Goal: Information Seeking & Learning: Compare options

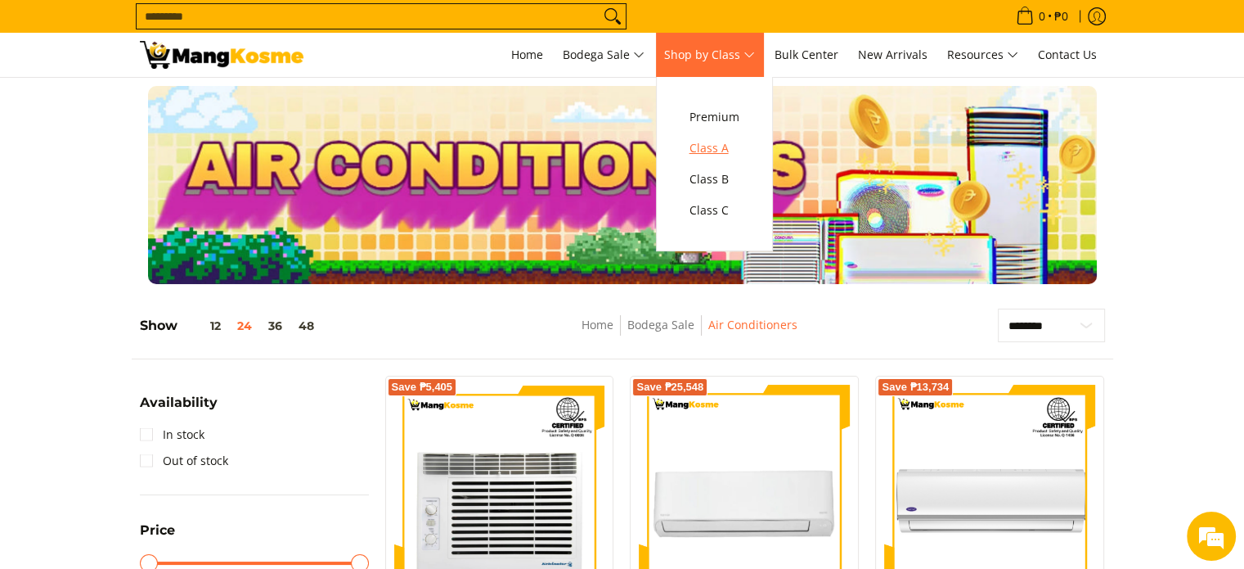
click at [726, 152] on span "Class A" at bounding box center [715, 148] width 50 height 20
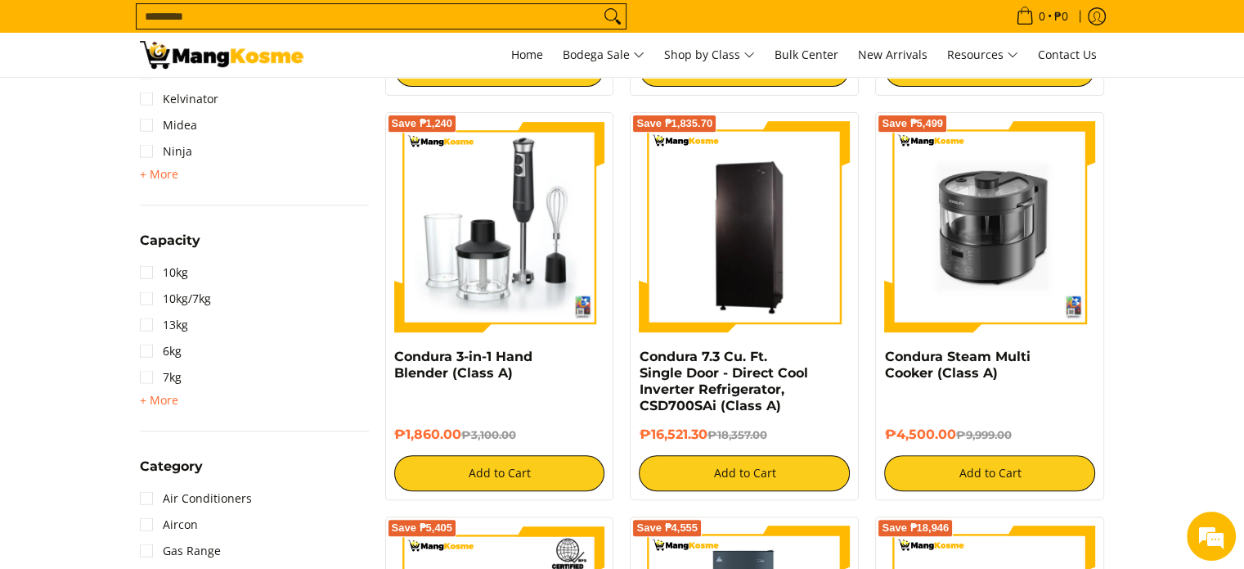
scroll to position [654, 0]
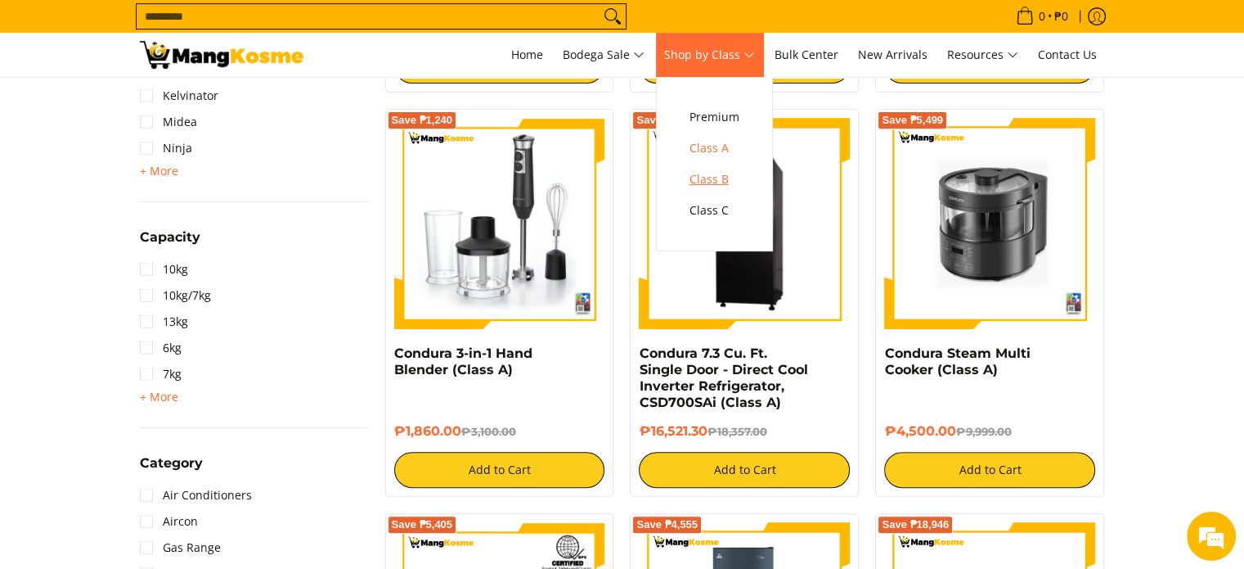
click at [735, 180] on span "Class B" at bounding box center [715, 179] width 50 height 20
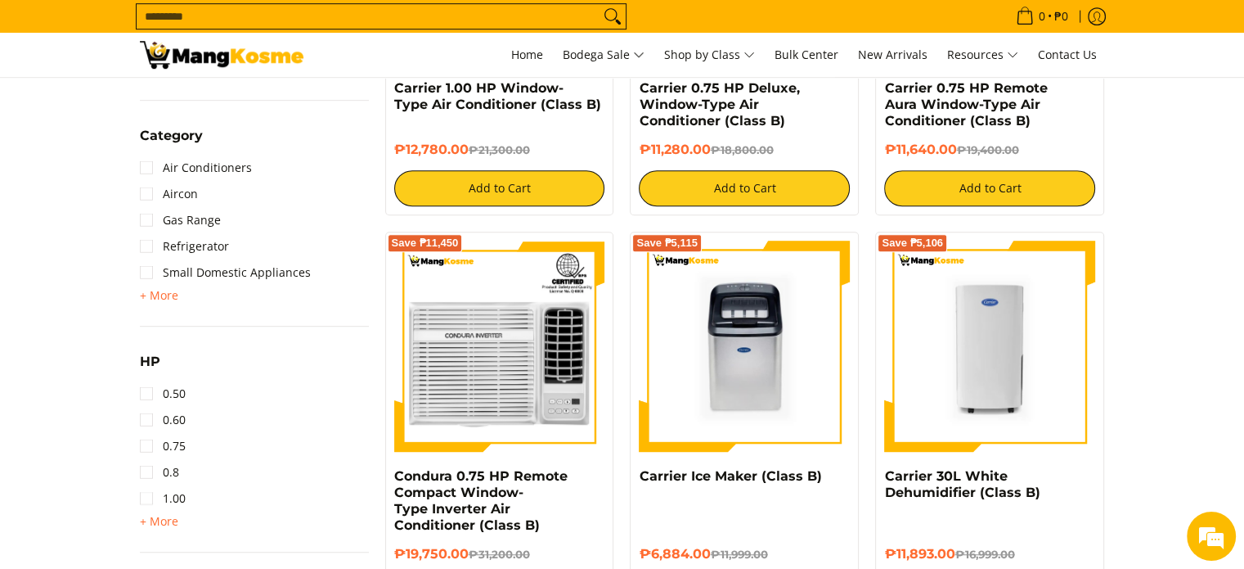
scroll to position [1064, 0]
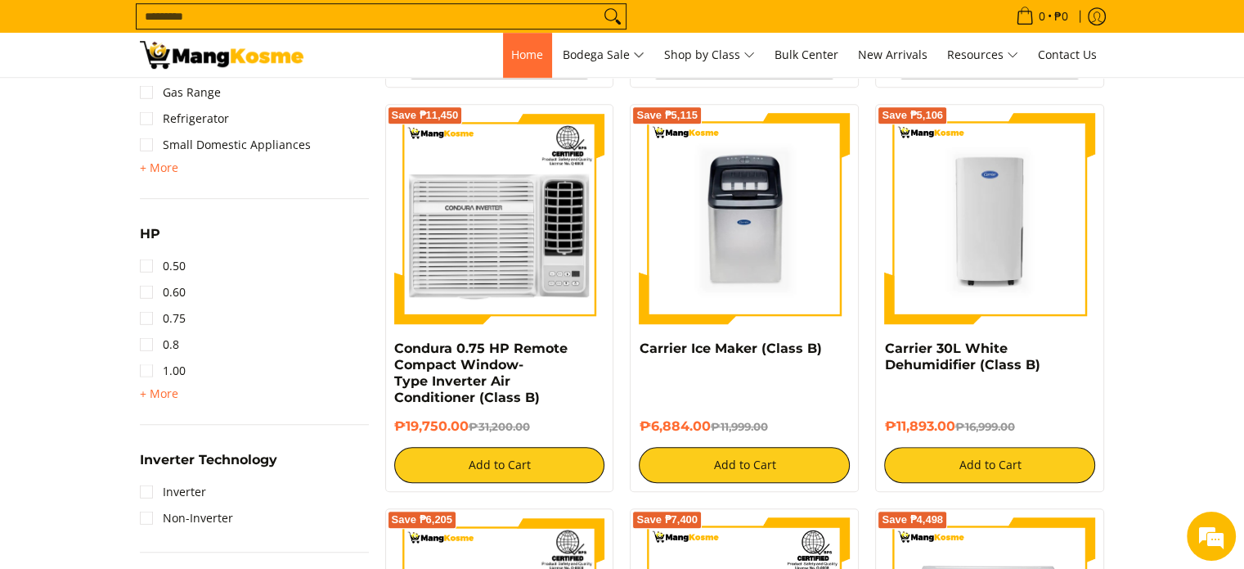
click at [533, 48] on span "Home" at bounding box center [527, 55] width 32 height 16
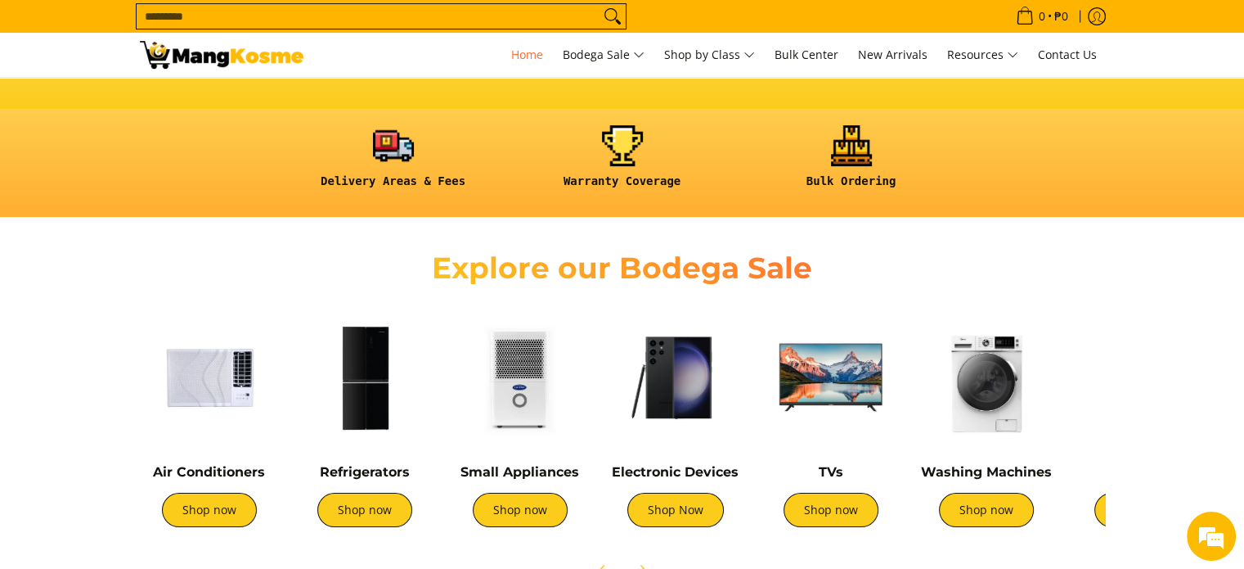
scroll to position [487, 0]
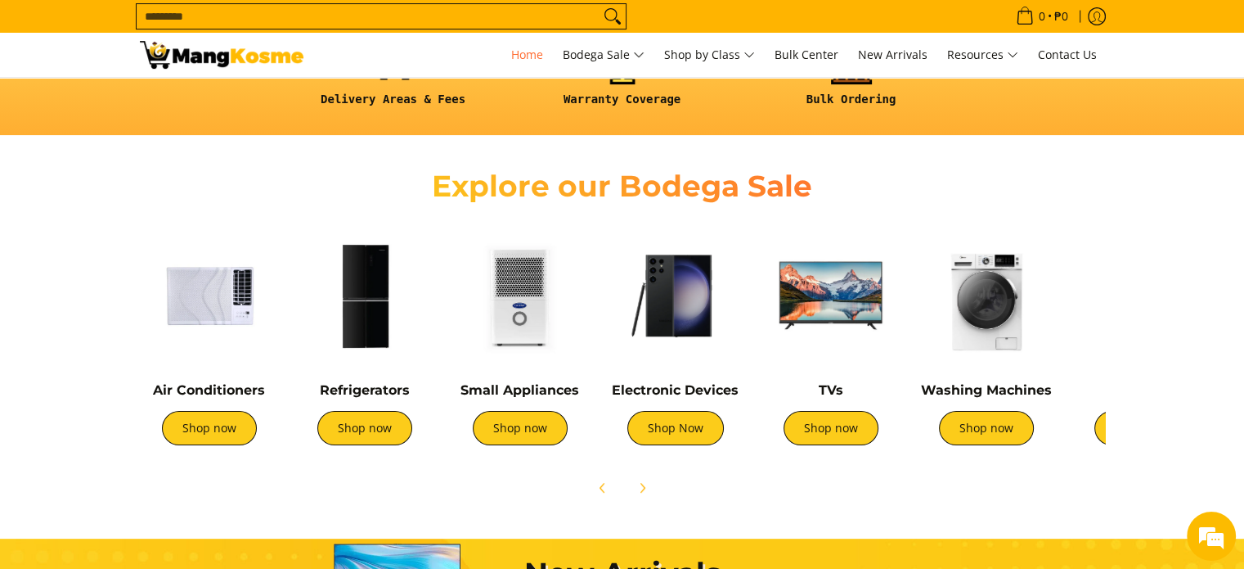
click at [680, 397] on h4 "Electronic Devices" at bounding box center [675, 390] width 139 height 16
click at [686, 431] on link "Shop Now" at bounding box center [675, 428] width 97 height 34
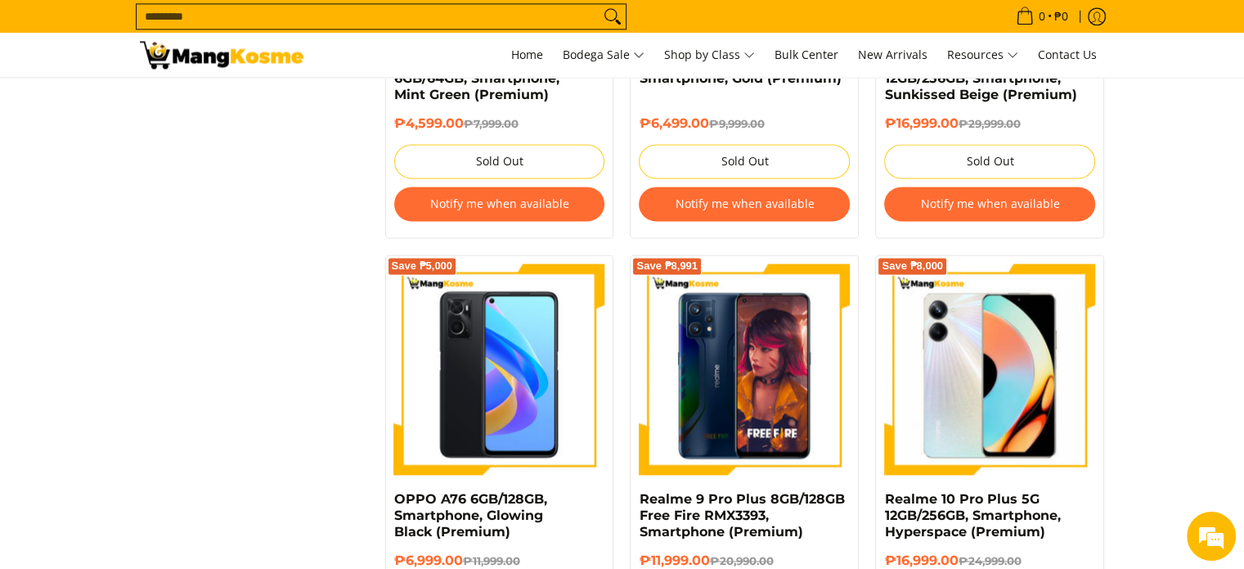
scroll to position [2291, 0]
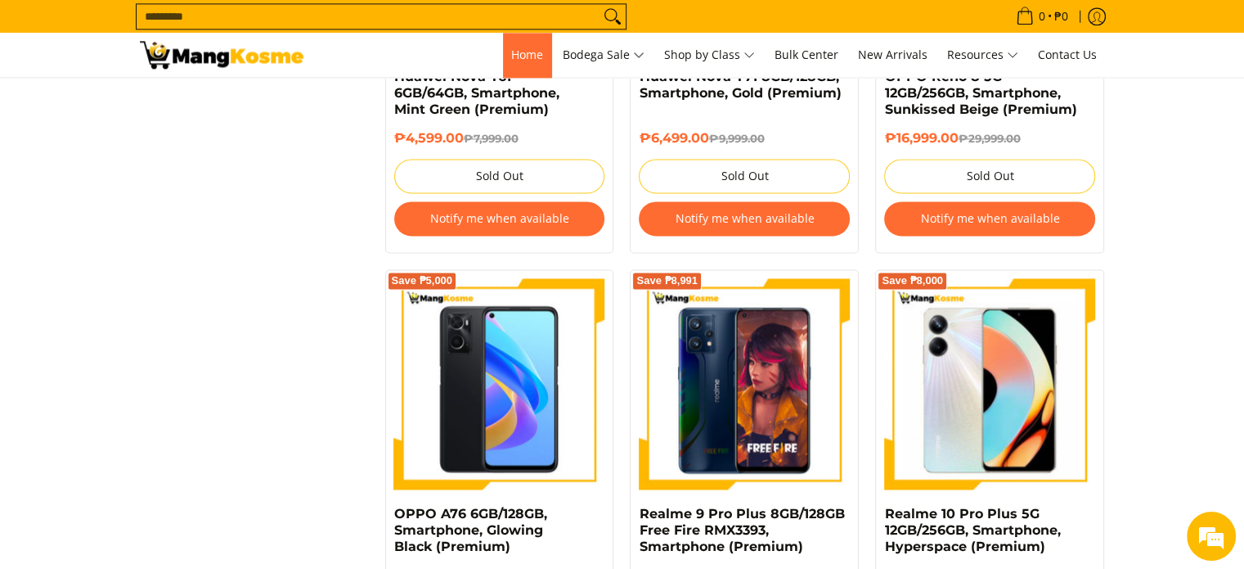
click at [525, 55] on span "Home" at bounding box center [527, 55] width 32 height 16
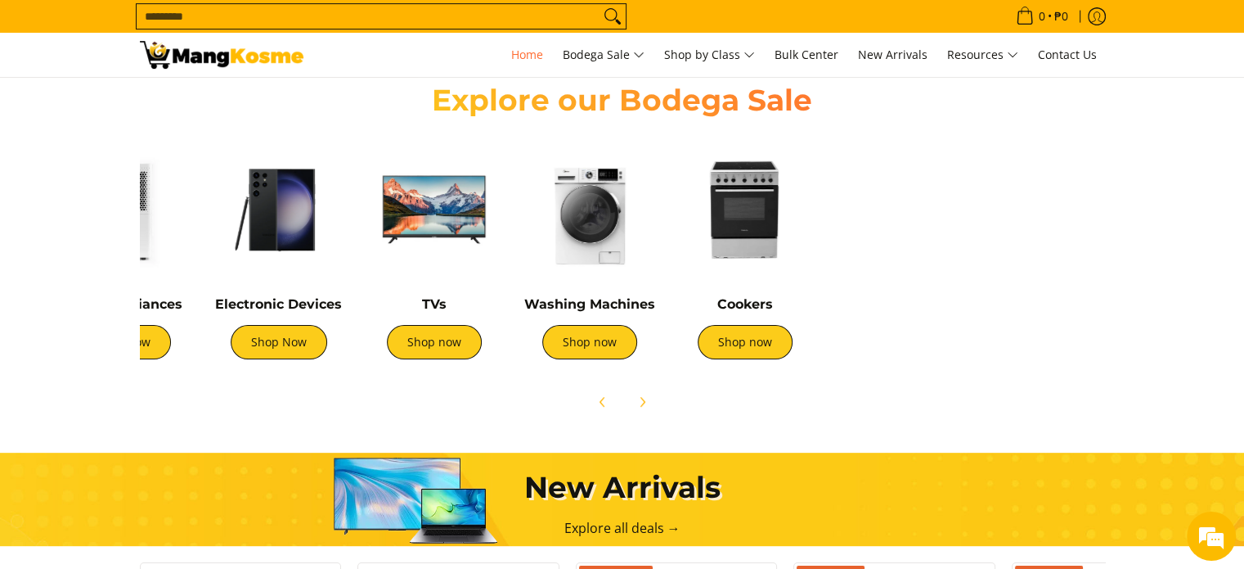
scroll to position [0, 435]
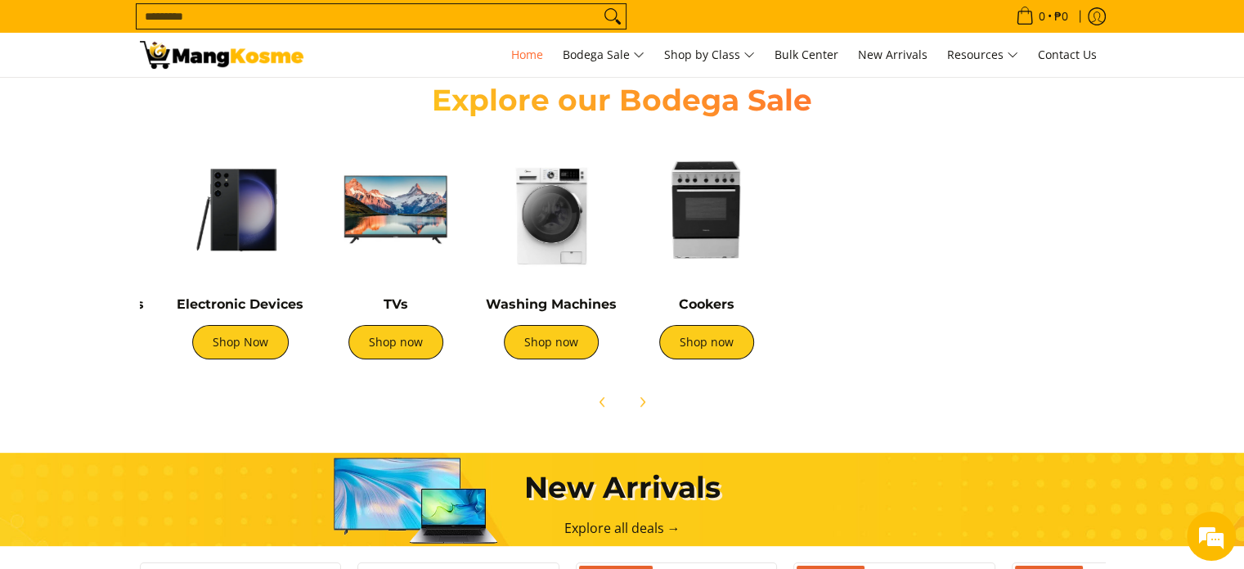
drag, startPoint x: 1064, startPoint y: 304, endPoint x: 630, endPoint y: 313, distance: 433.7
click at [630, 313] on div "Cookers Shop now" at bounding box center [706, 253] width 155 height 243
click at [704, 335] on link "Shop now" at bounding box center [706, 342] width 95 height 34
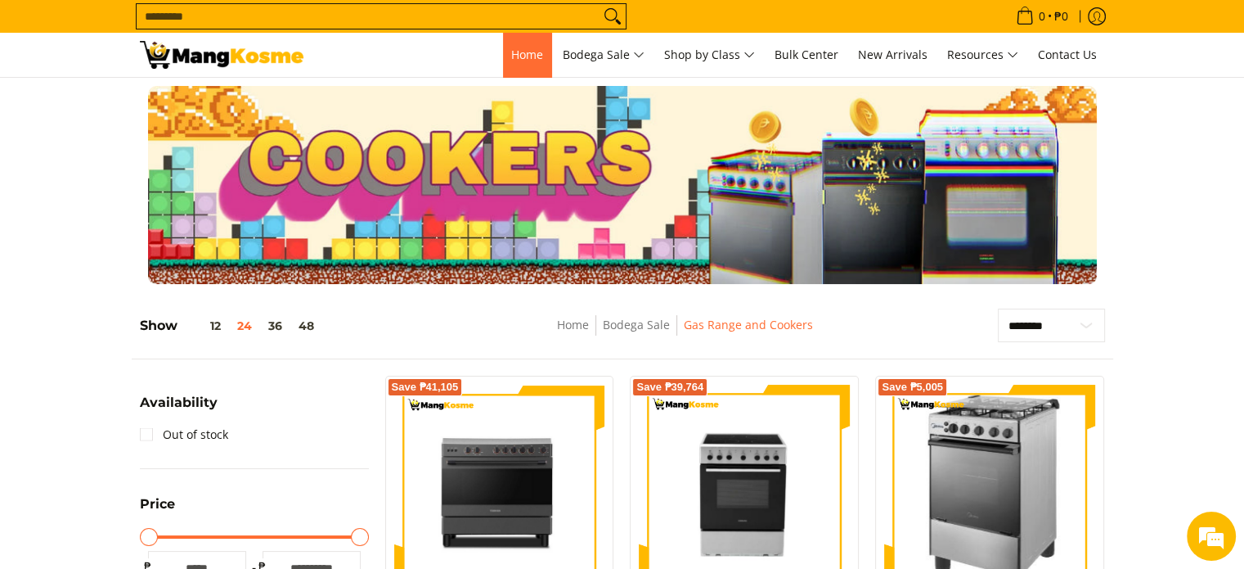
click at [517, 67] on link "Home" at bounding box center [527, 55] width 48 height 44
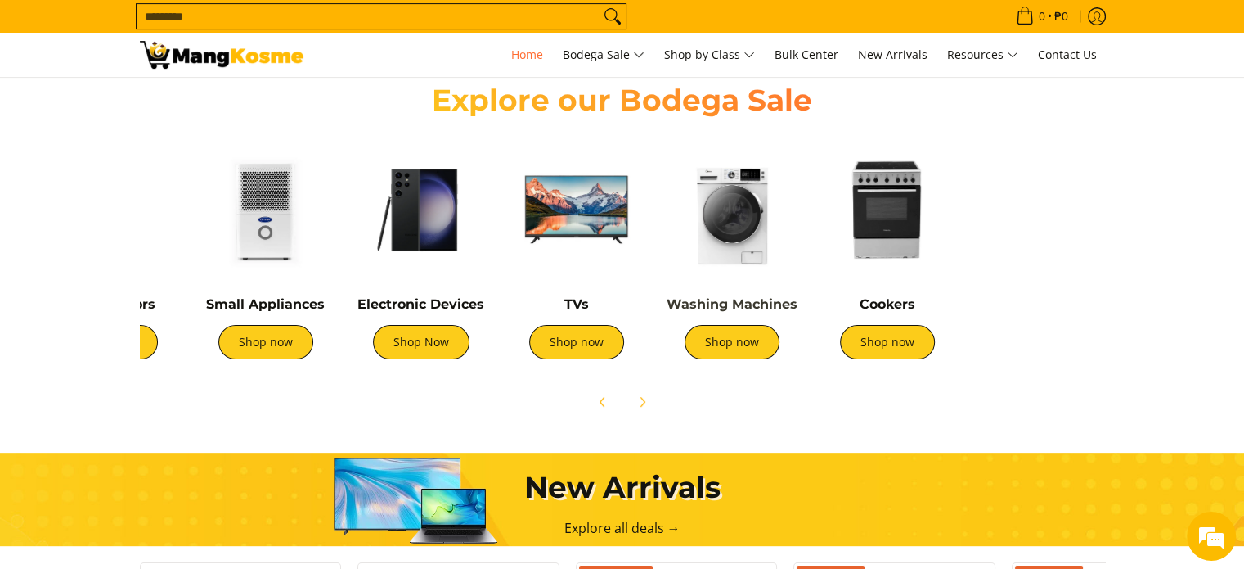
scroll to position [0, 264]
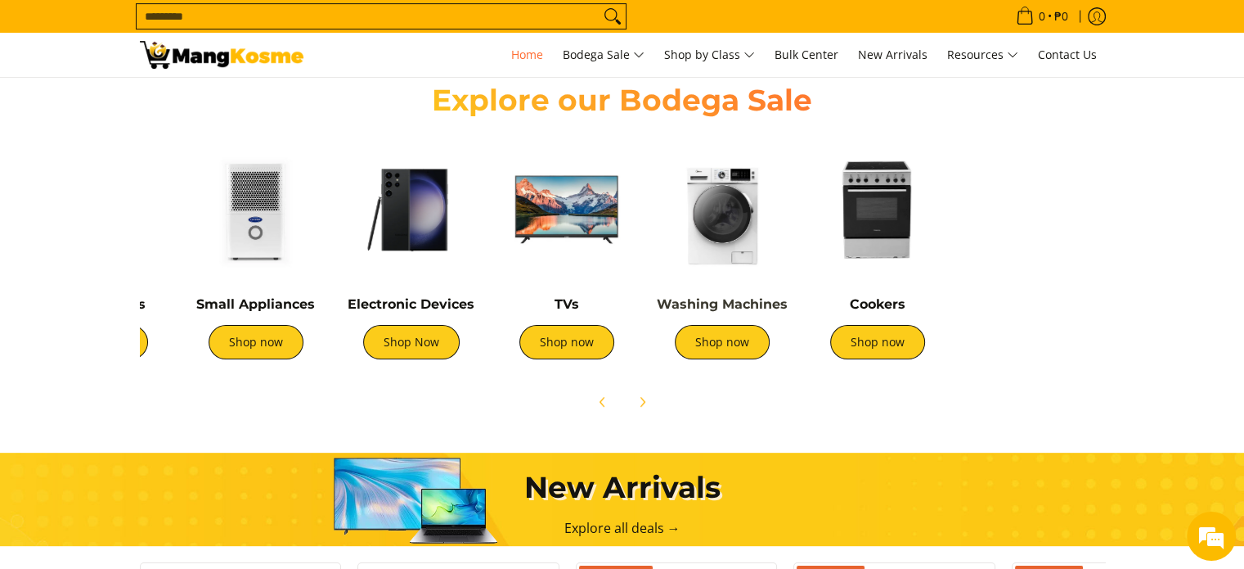
drag, startPoint x: 1038, startPoint y: 277, endPoint x: 778, endPoint y: 301, distance: 261.3
click at [778, 301] on div "Washing Machines Shop now" at bounding box center [722, 257] width 139 height 235
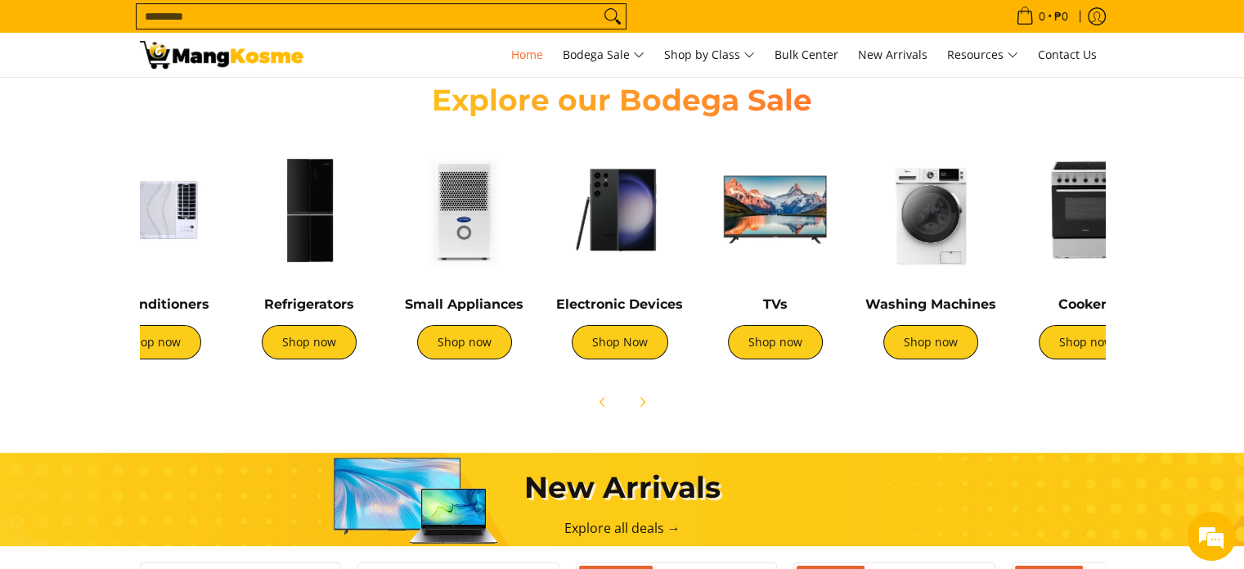
scroll to position [0, 0]
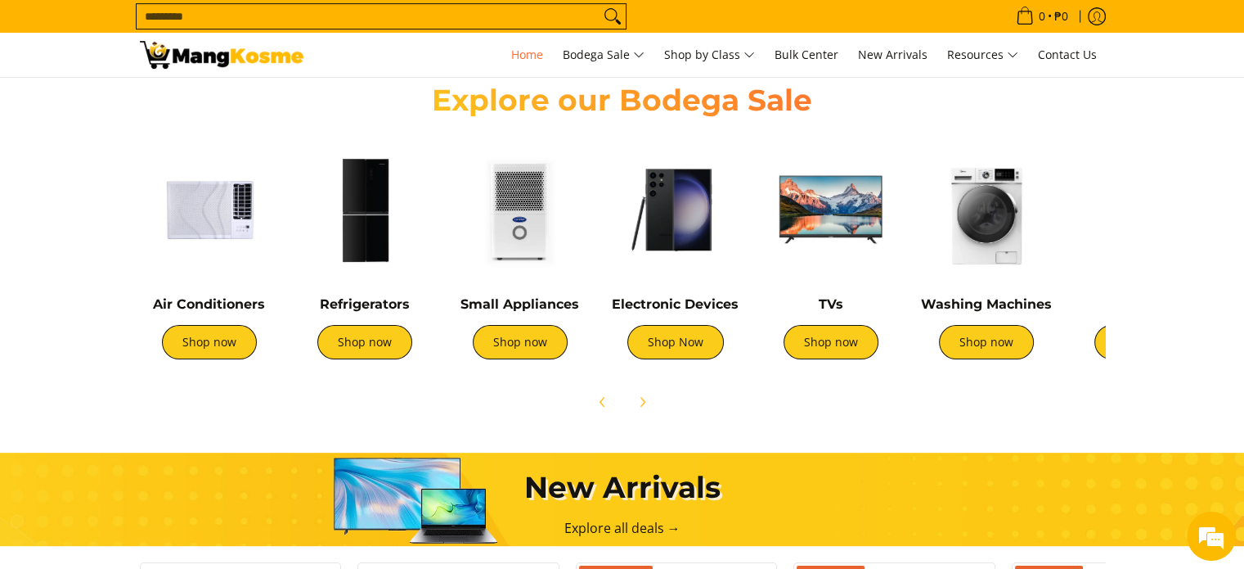
drag, startPoint x: 666, startPoint y: 281, endPoint x: 1049, endPoint y: 253, distance: 383.9
click at [1049, 253] on div "Washing Machines Shop now" at bounding box center [986, 257] width 139 height 235
click at [511, 340] on link "Shop now" at bounding box center [520, 342] width 95 height 34
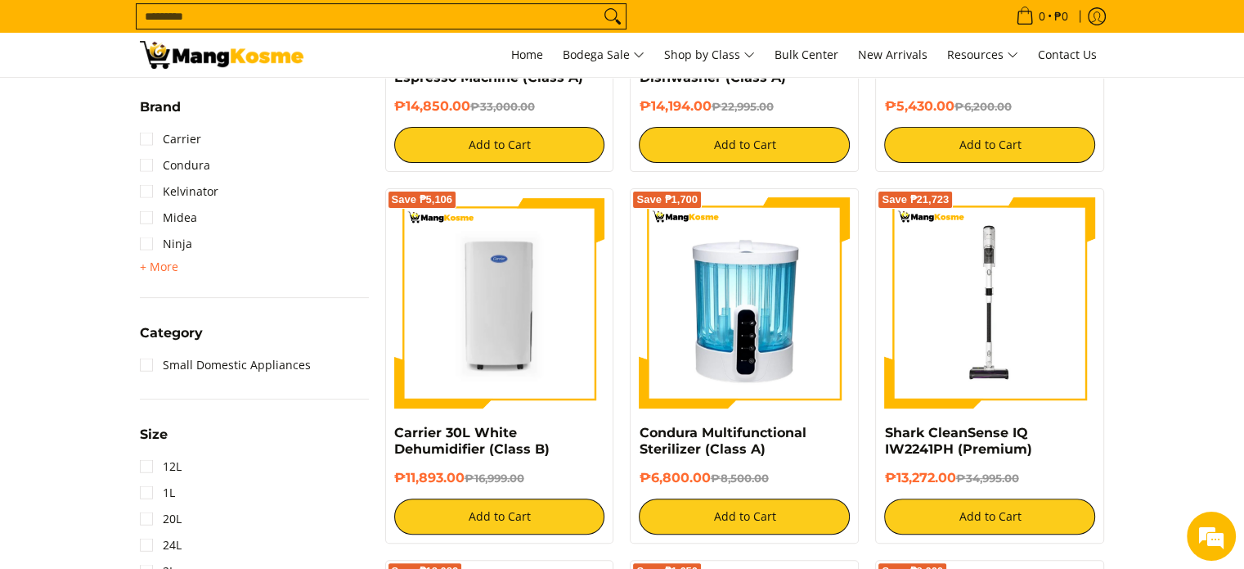
scroll to position [654, 0]
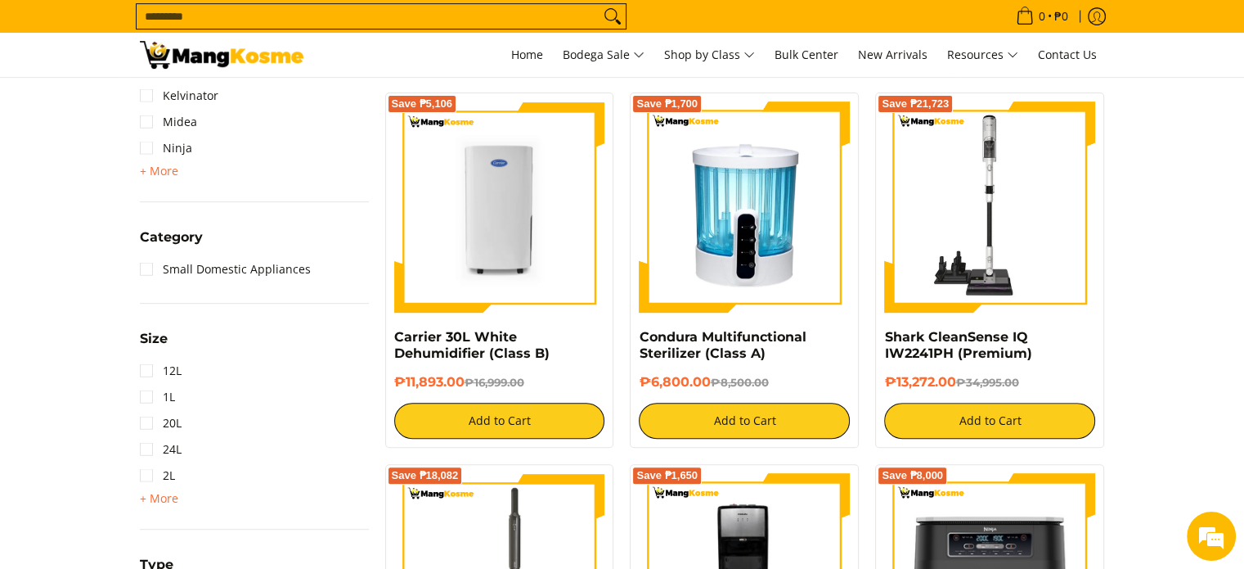
click at [1043, 203] on img at bounding box center [989, 206] width 211 height 211
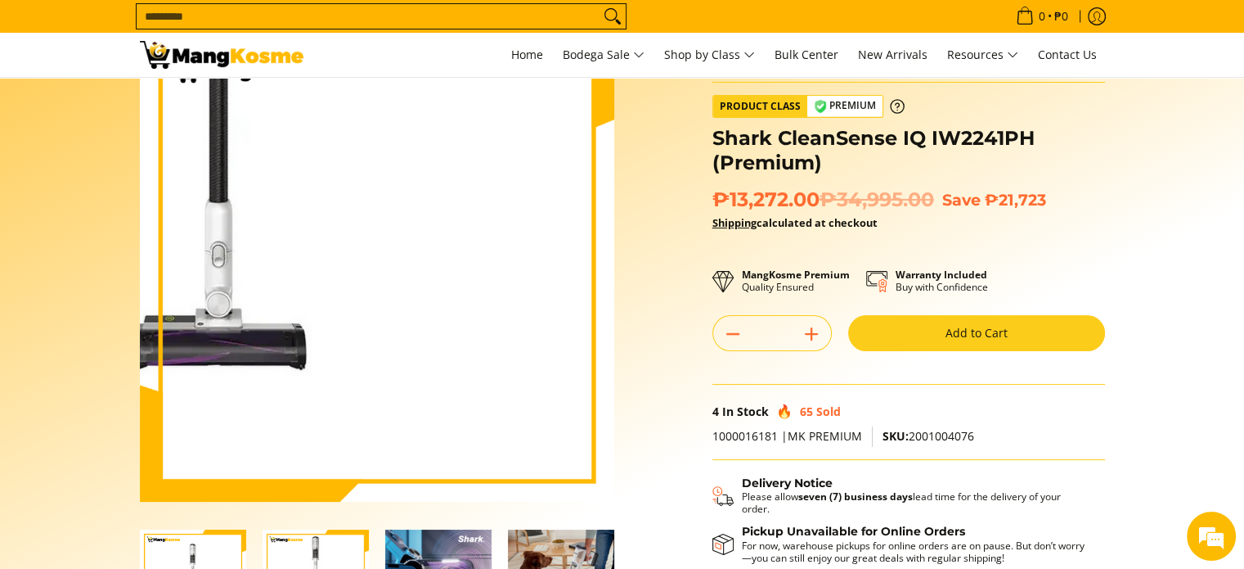
scroll to position [164, 0]
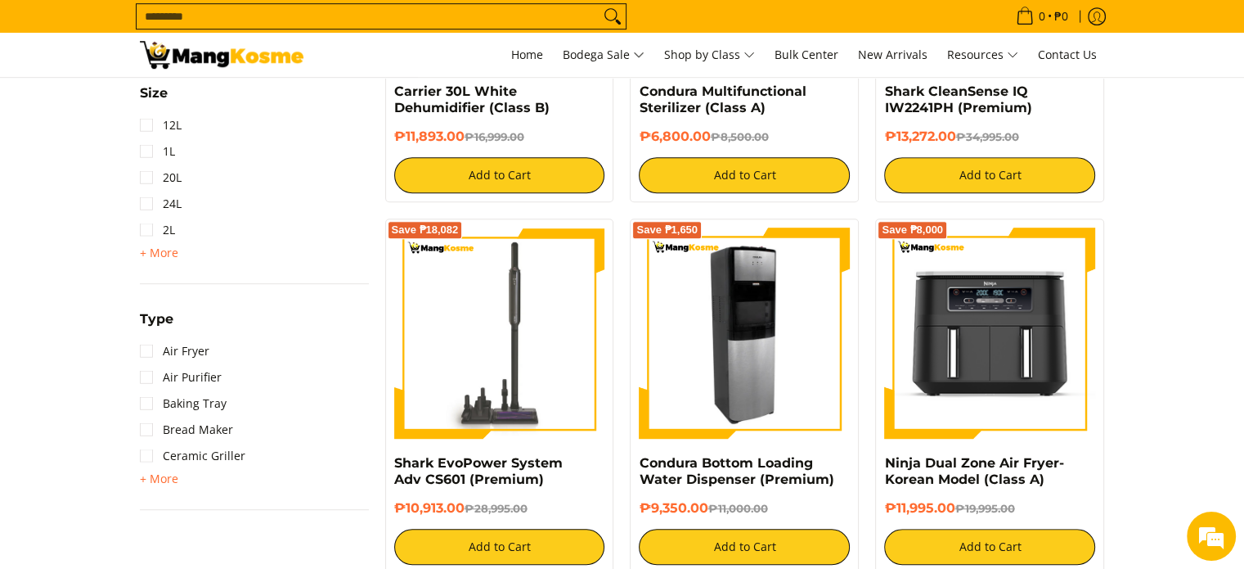
click at [724, 315] on img at bounding box center [744, 332] width 211 height 211
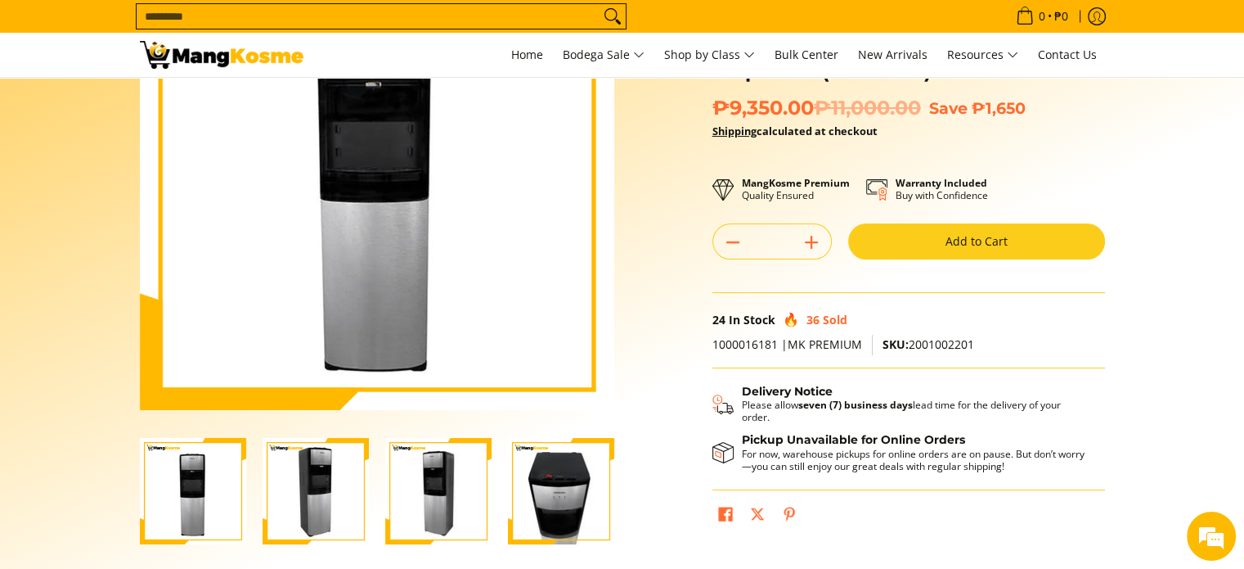
scroll to position [245, 0]
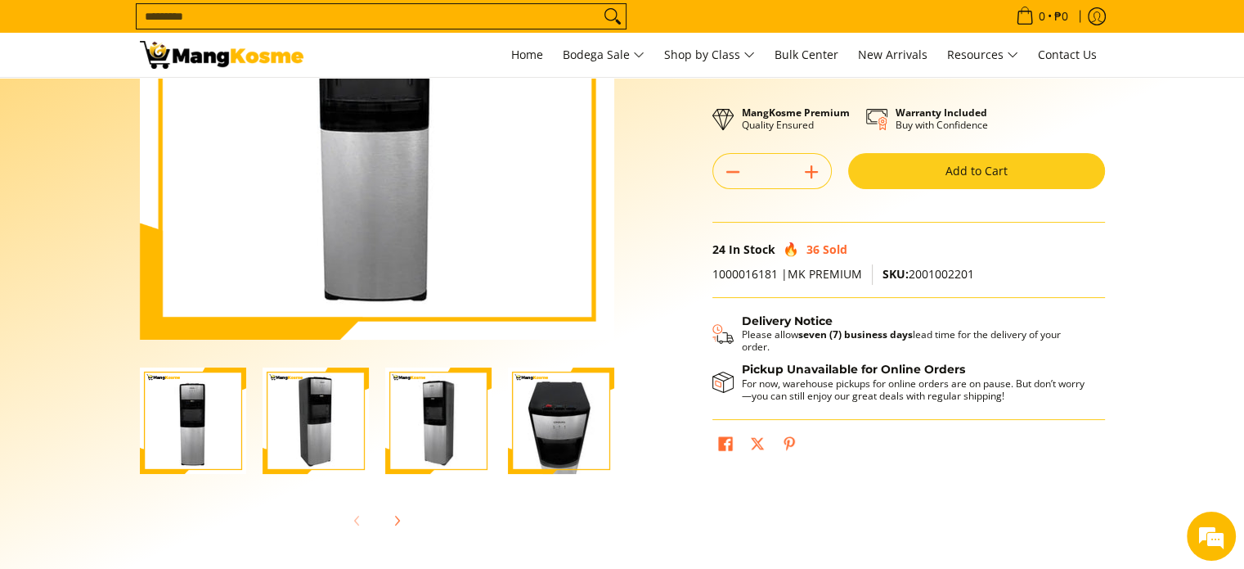
click at [548, 415] on img "Condura Bottom Loading Water Dispenser (Premium)-4" at bounding box center [561, 420] width 106 height 106
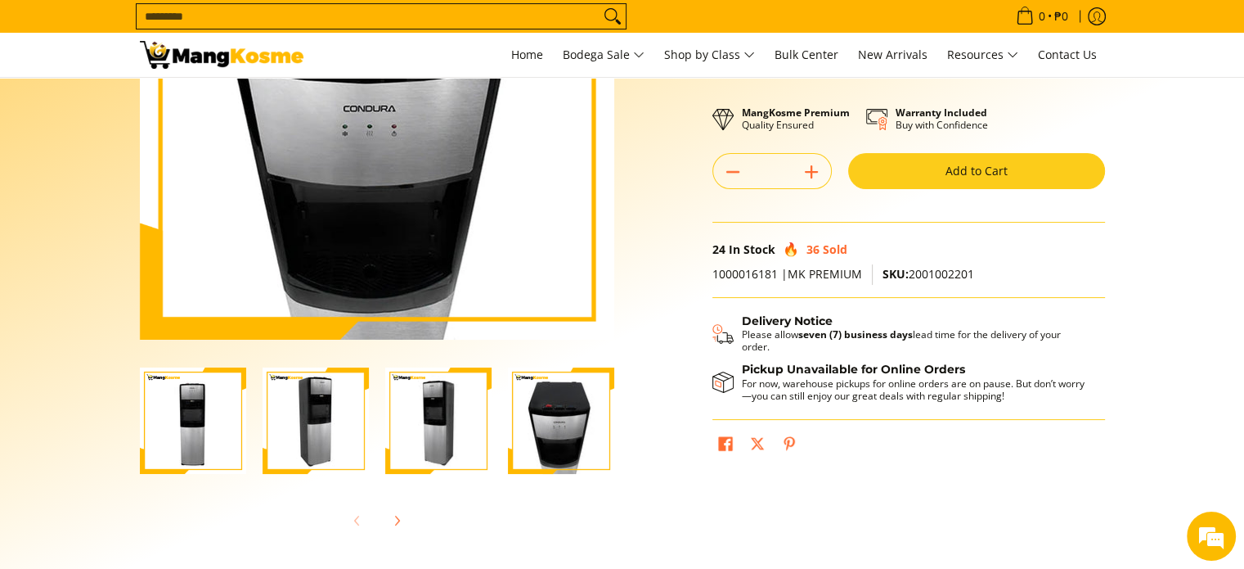
click at [452, 428] on img "Condura Bottom Loading Water Dispenser (Premium)-3" at bounding box center [438, 420] width 106 height 106
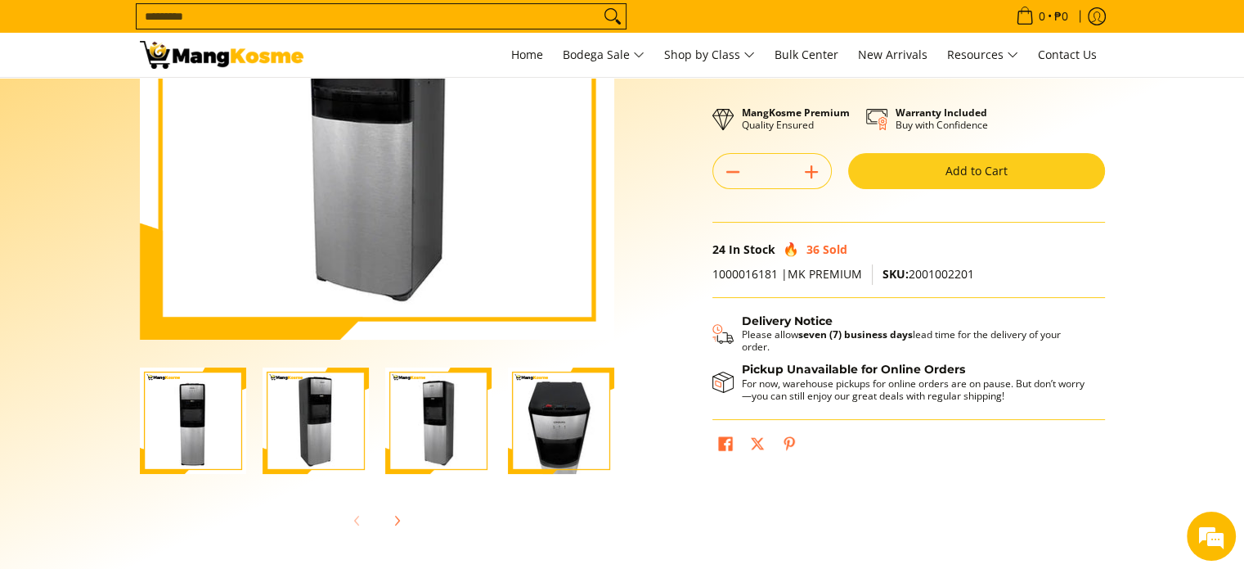
scroll to position [0, 0]
click at [461, 422] on img "Condura Bottom Loading Water Dispenser (Premium)-3" at bounding box center [438, 420] width 106 height 106
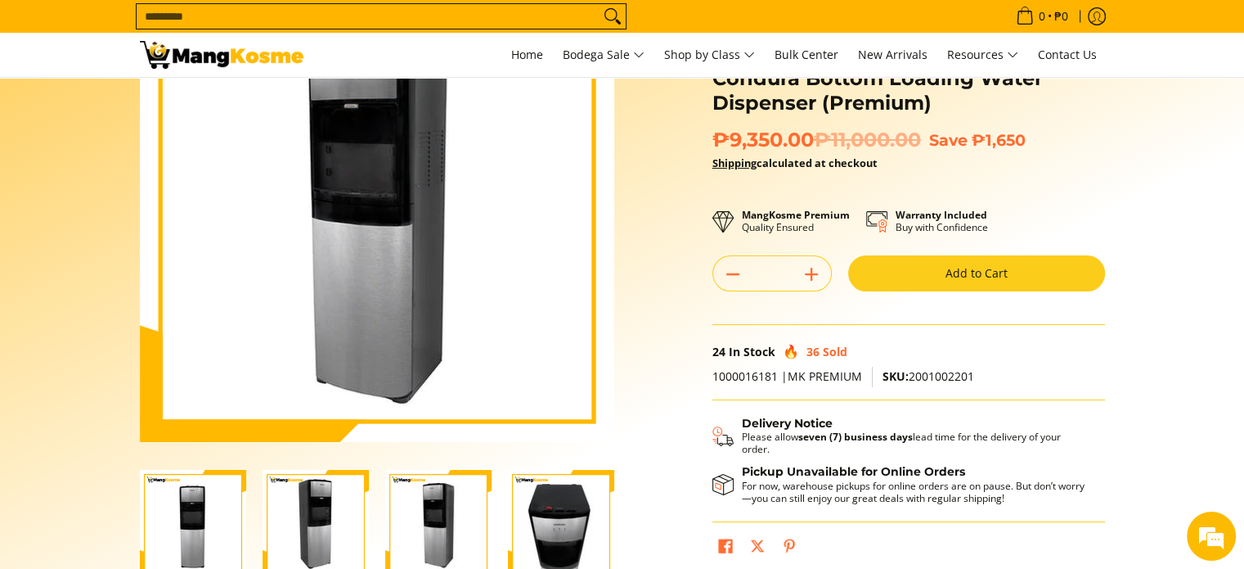
scroll to position [245, 0]
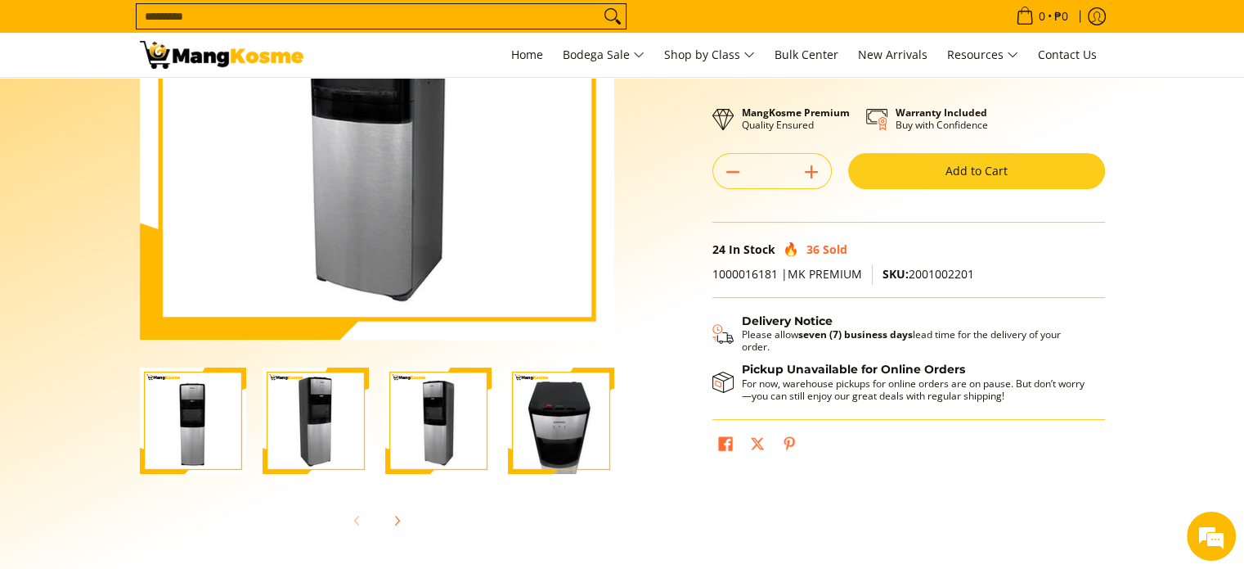
click at [332, 416] on img "Condura Bottom Loading Water Dispenser (Premium)-2" at bounding box center [316, 420] width 106 height 106
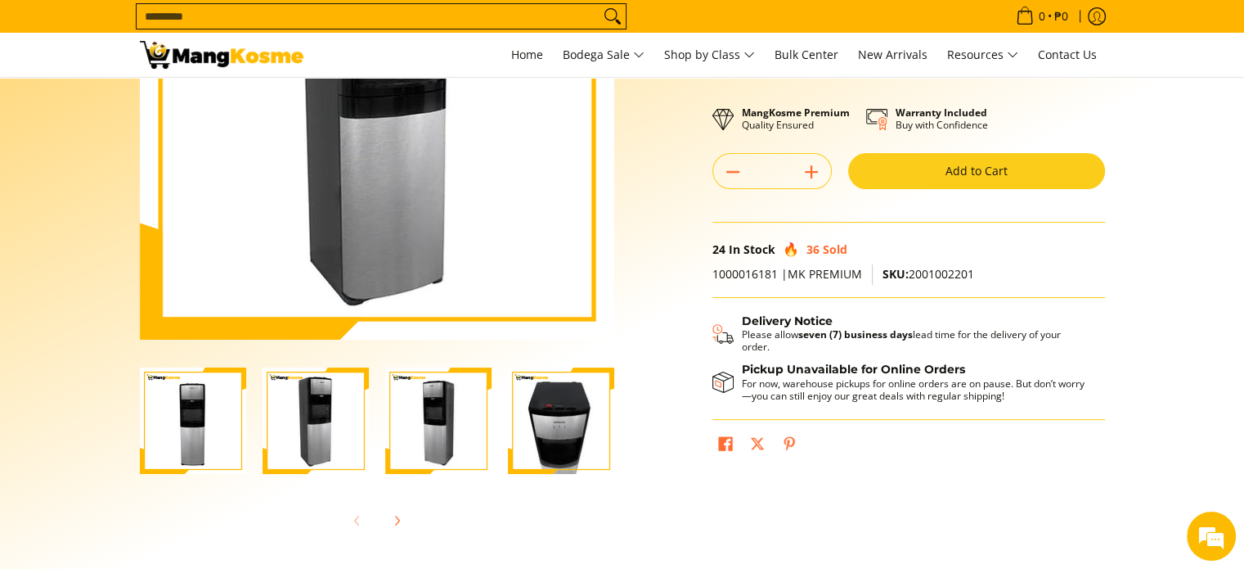
click at [178, 415] on img "Condura Bottom Loading Water Dispenser (Premium)-1" at bounding box center [193, 420] width 106 height 106
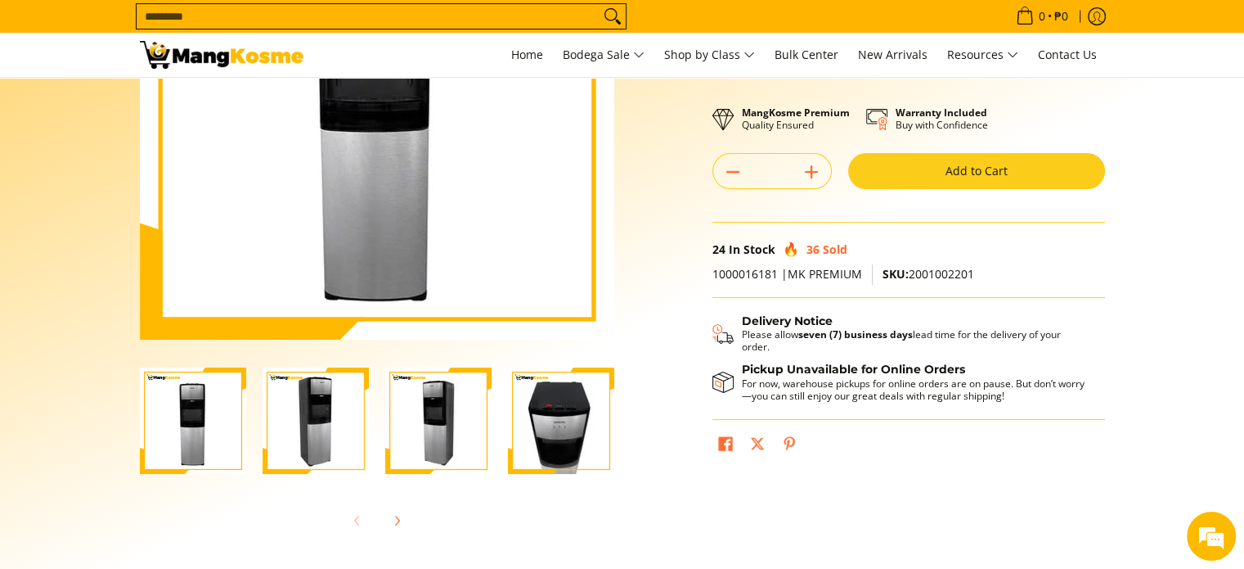
click at [551, 425] on img "Condura Bottom Loading Water Dispenser (Premium)-4" at bounding box center [561, 420] width 106 height 106
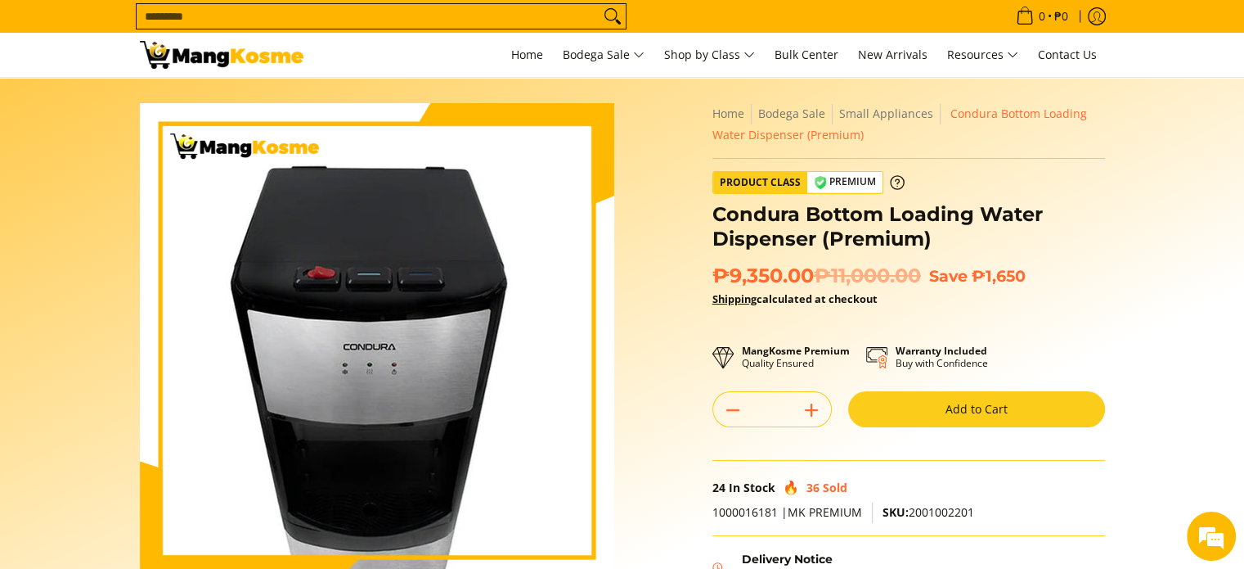
scroll to position [0, 0]
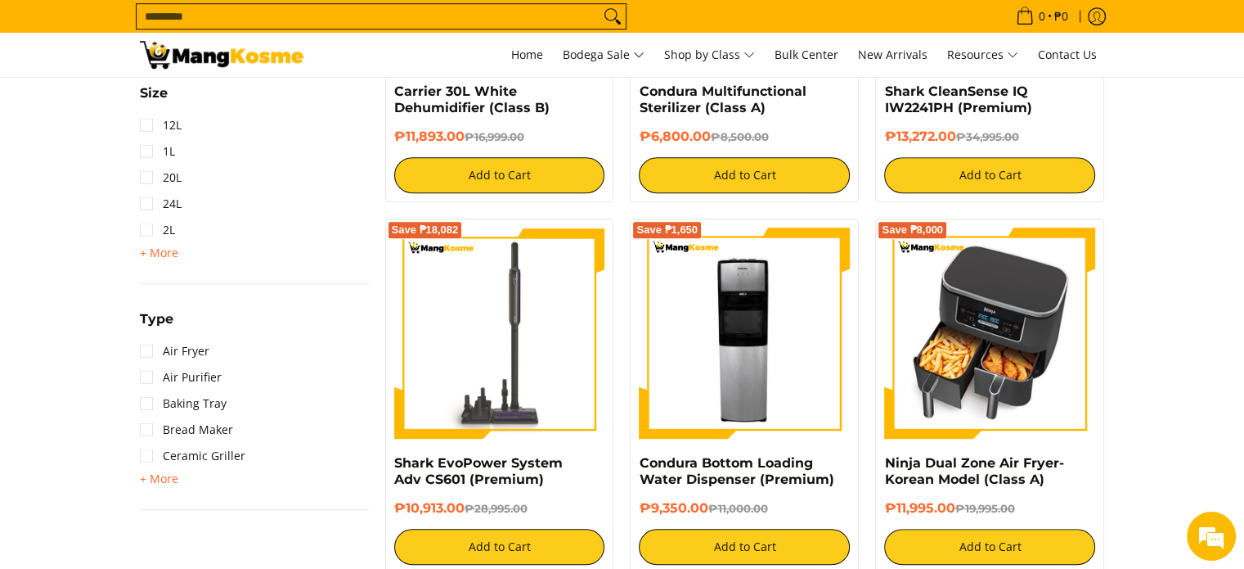
click at [1019, 369] on img at bounding box center [989, 332] width 211 height 211
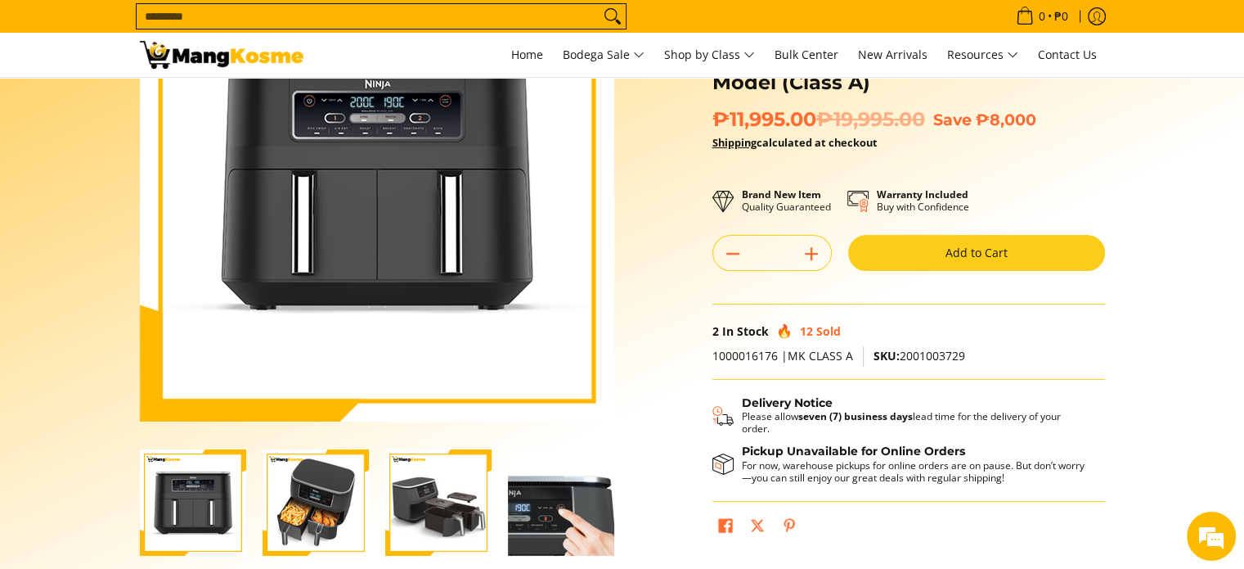
click at [435, 489] on img "ninja-dual-zone-air-fryer-detached-parts-right-side-view-mang-kosme" at bounding box center [438, 502] width 106 height 106
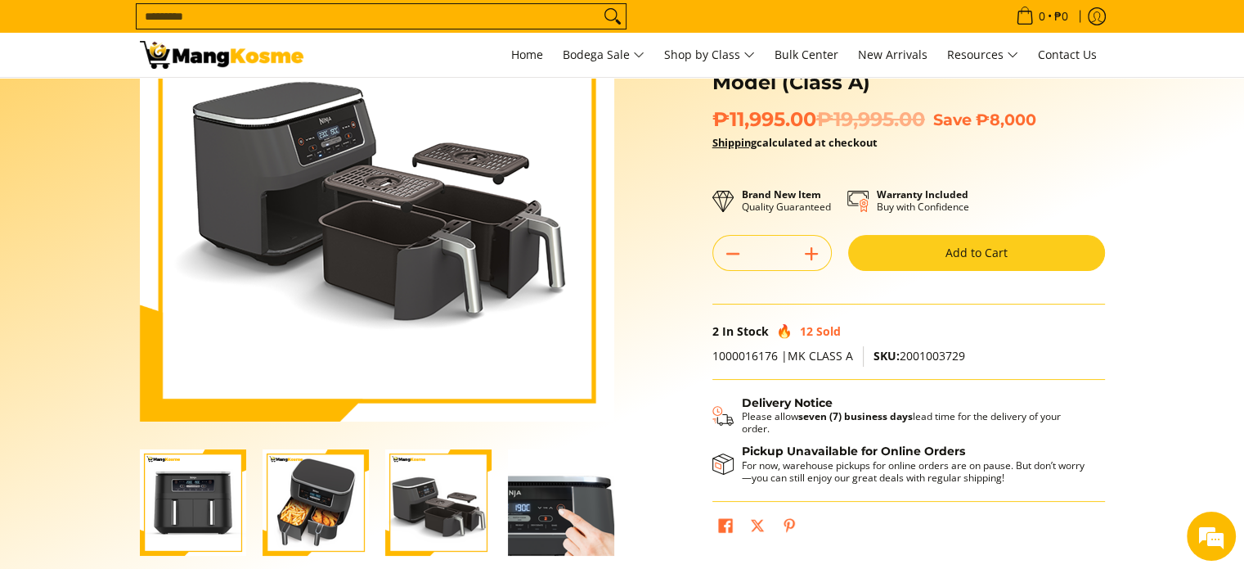
click at [523, 507] on img "ninja-dual-zone-air-fryer-function-buttons-full-view-mang-kosme" at bounding box center [561, 502] width 106 height 106
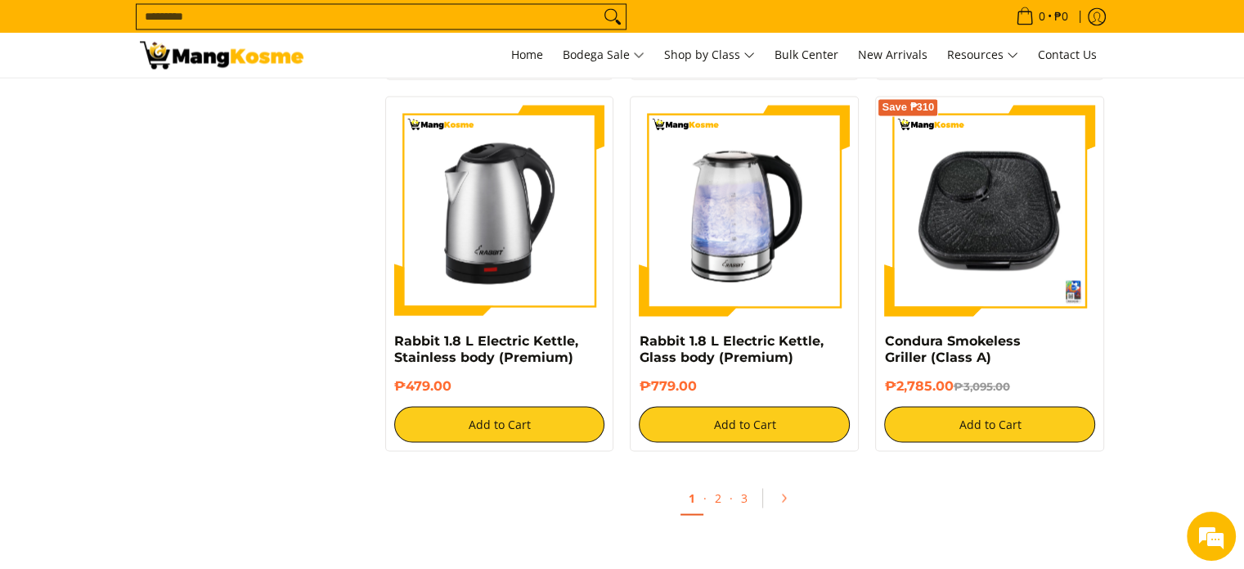
scroll to position [2863, 0]
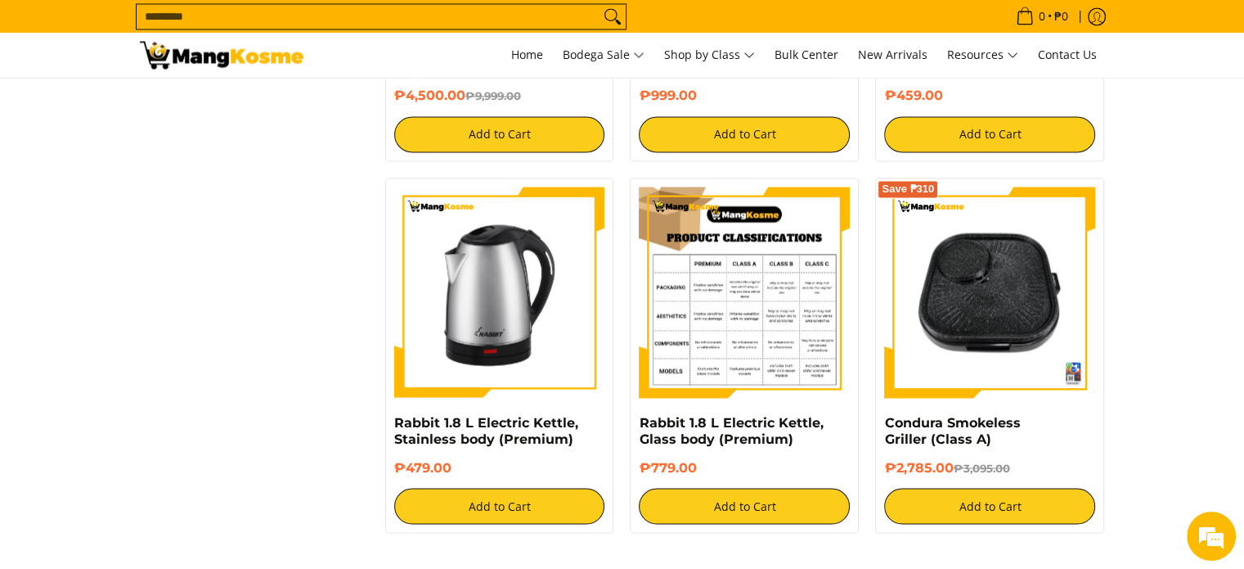
click at [747, 294] on img at bounding box center [744, 292] width 211 height 211
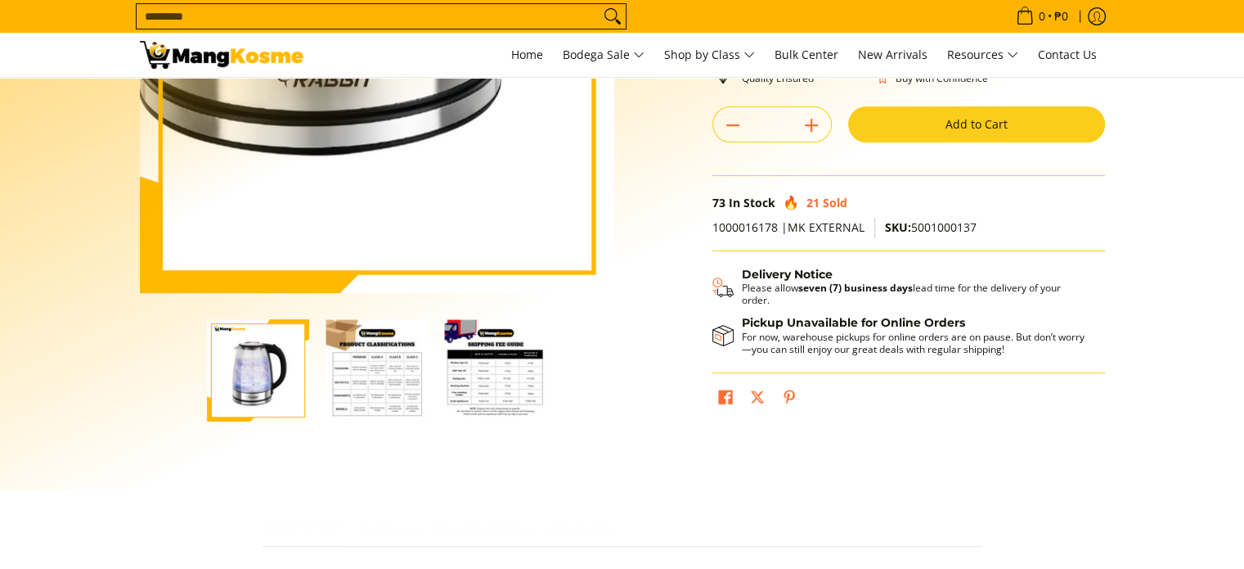
scroll to position [327, 0]
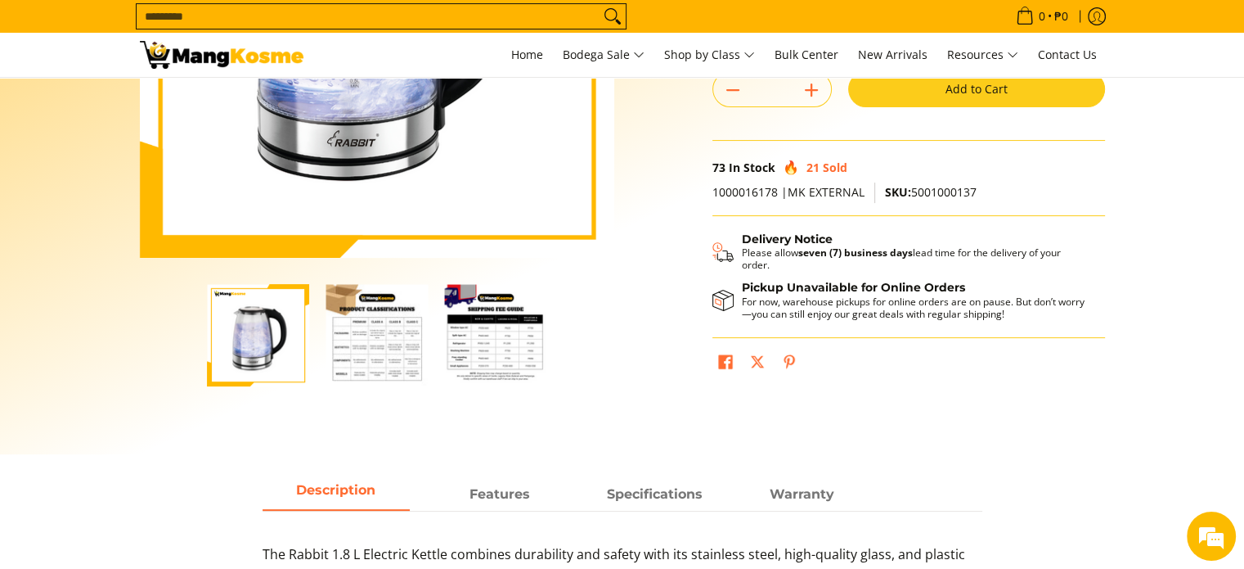
click at [387, 353] on img "Rabbit 1.8 L Electric Kettle, Glass body (Premium)-2" at bounding box center [377, 335] width 102 height 102
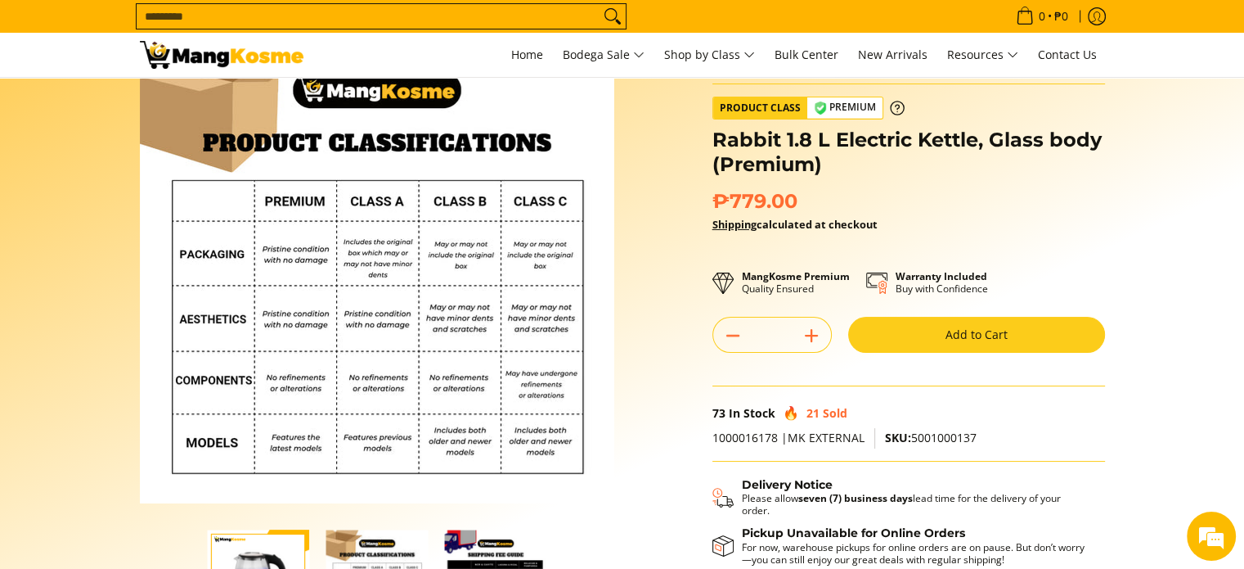
scroll to position [0, 0]
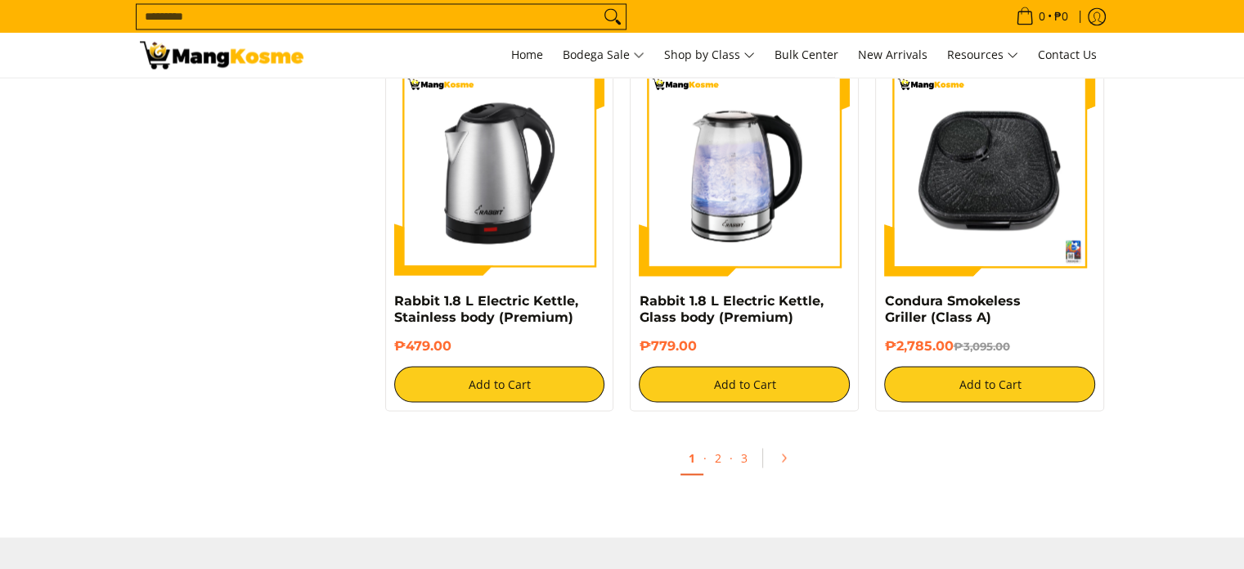
scroll to position [2945, 0]
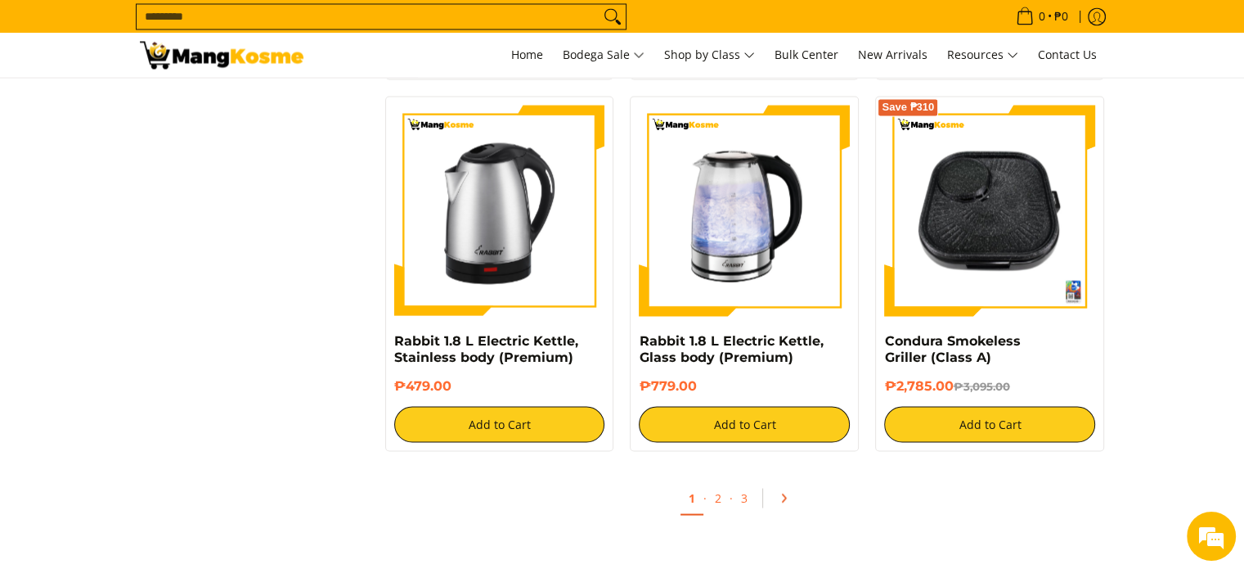
click at [778, 492] on icon "Pagination" at bounding box center [783, 497] width 11 height 11
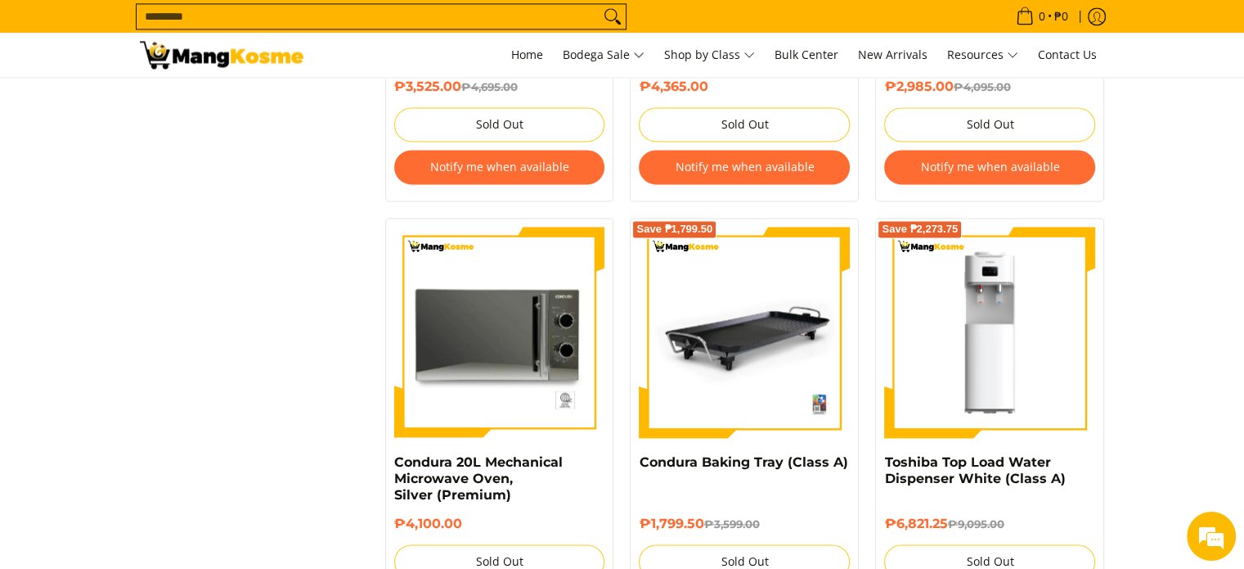
scroll to position [2372, 0]
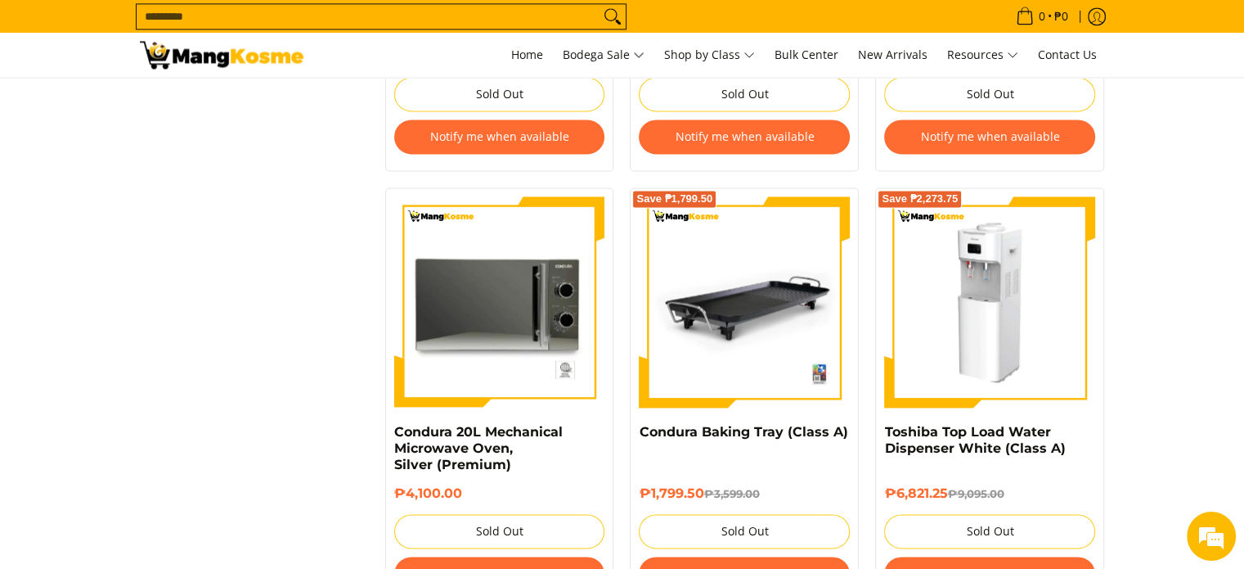
click at [988, 310] on img at bounding box center [989, 301] width 211 height 211
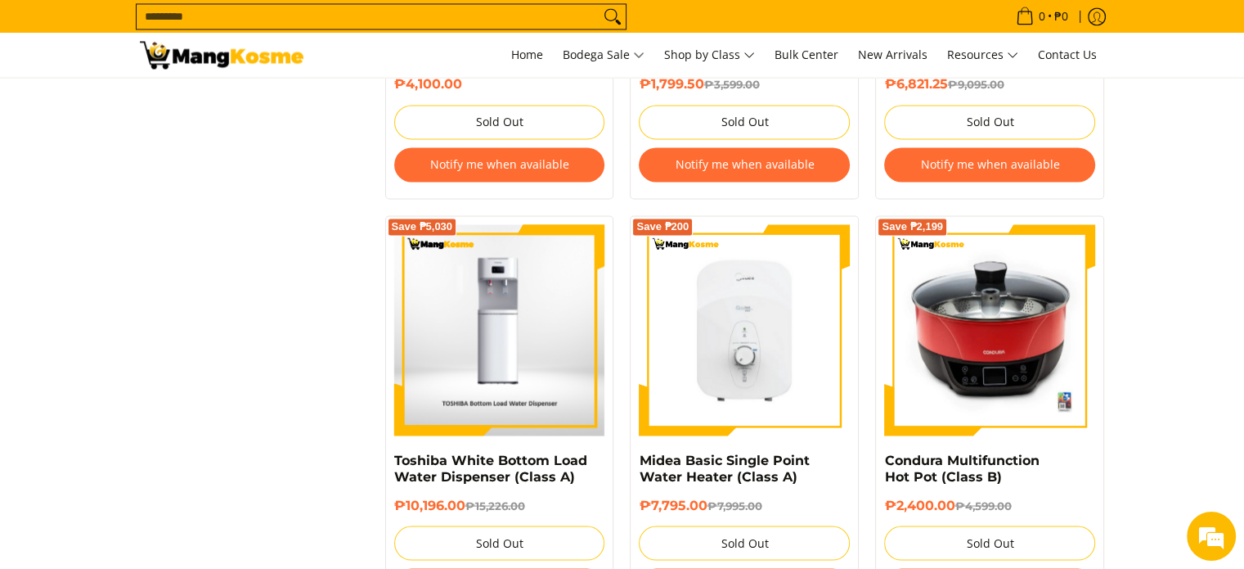
click at [510, 368] on img at bounding box center [498, 329] width 209 height 211
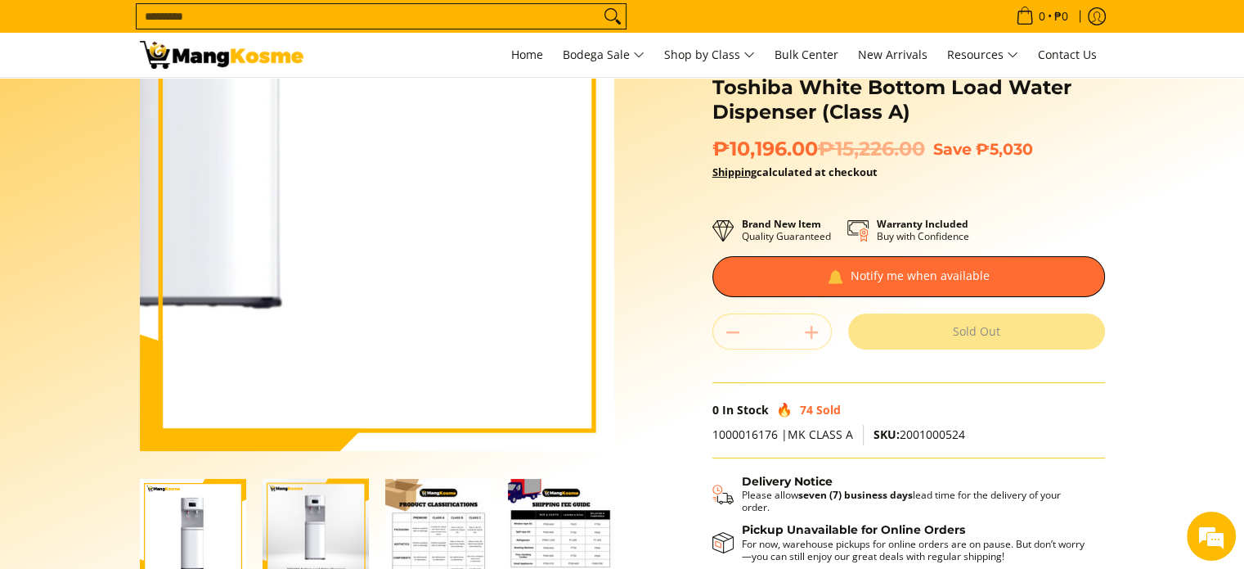
scroll to position [164, 0]
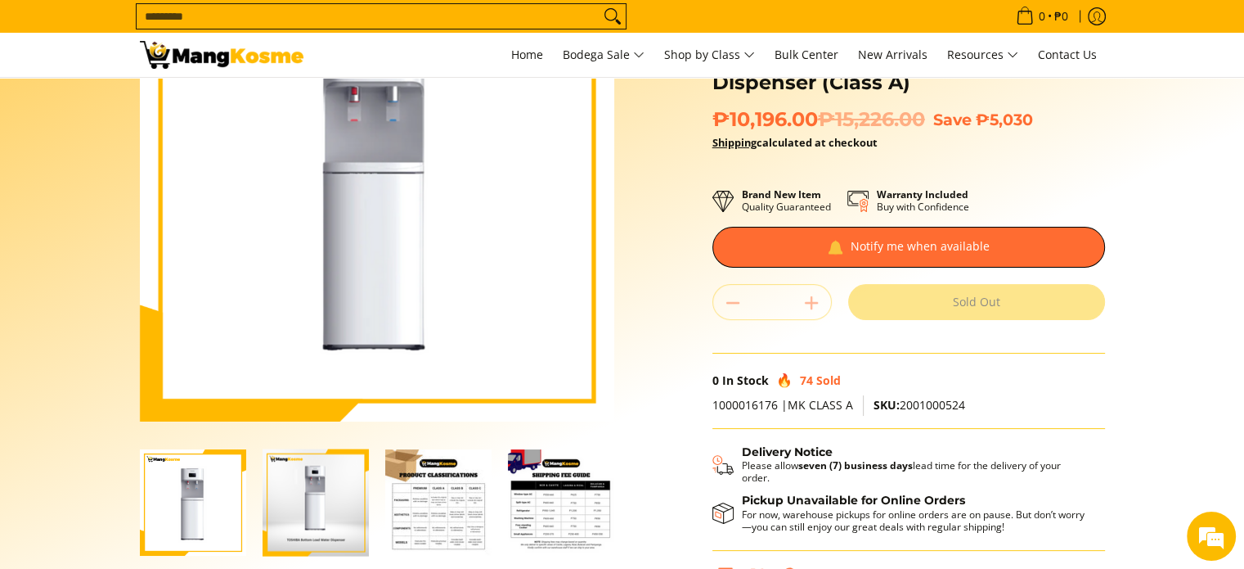
click at [294, 492] on img "toshiba-bottom-load-water-dispenser-front-view-mang-kosme" at bounding box center [316, 502] width 106 height 127
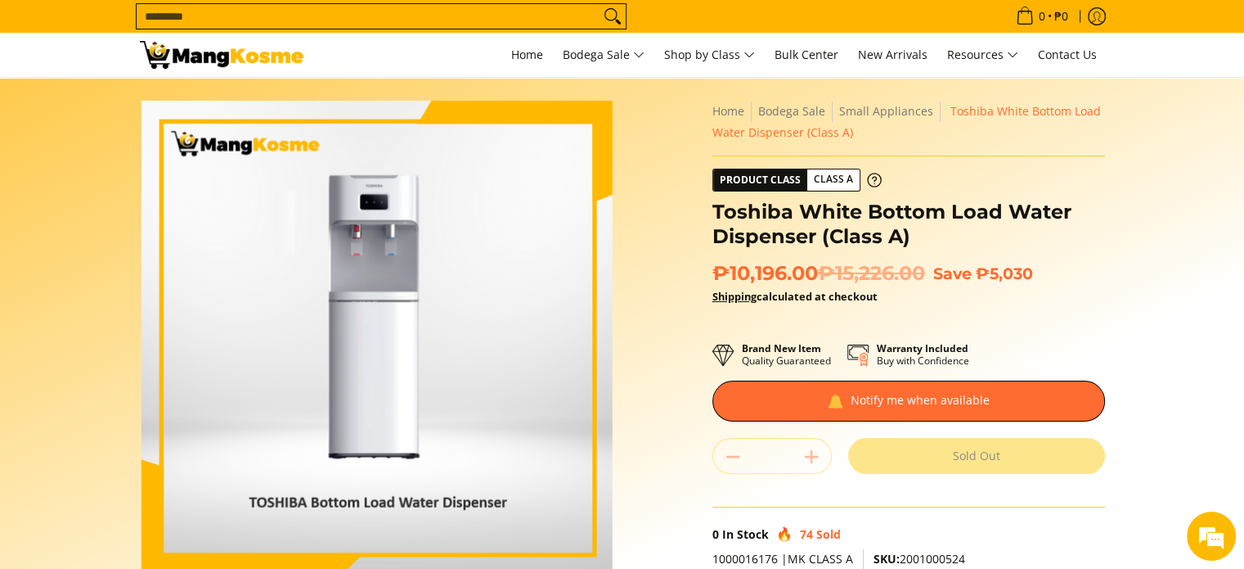
scroll to position [0, 0]
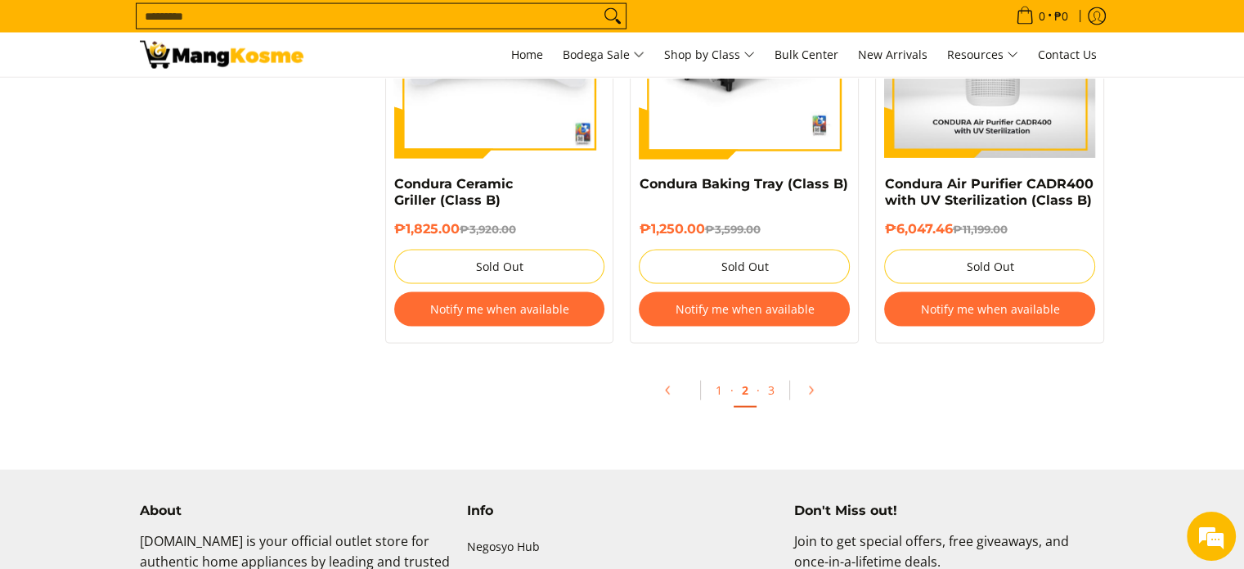
scroll to position [3518, 0]
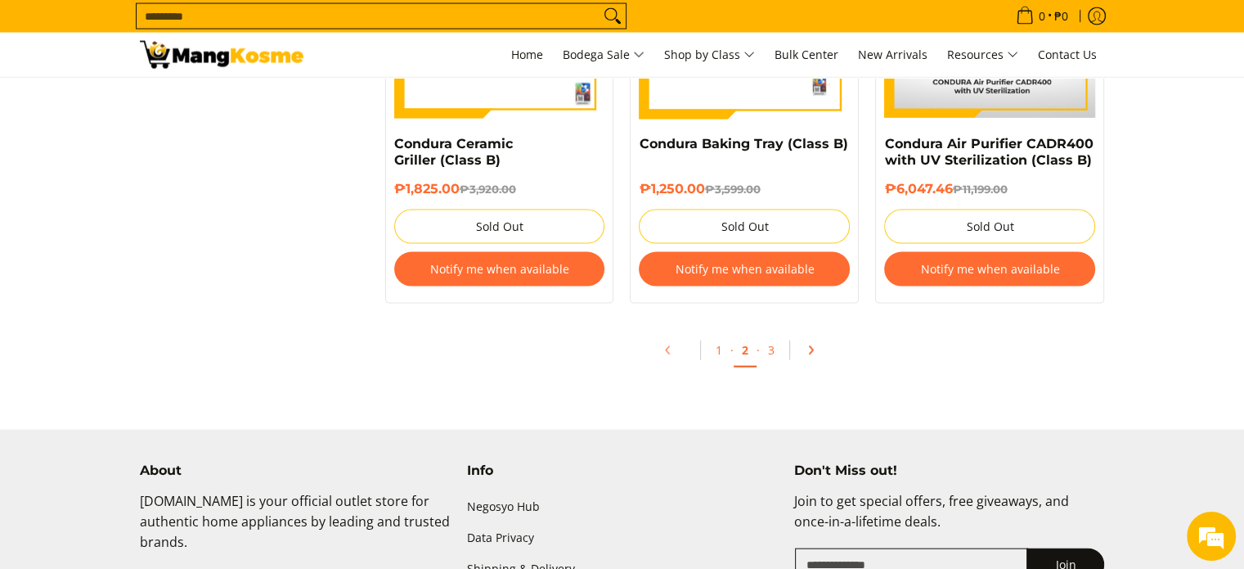
click at [806, 354] on icon "Pagination" at bounding box center [810, 349] width 11 height 11
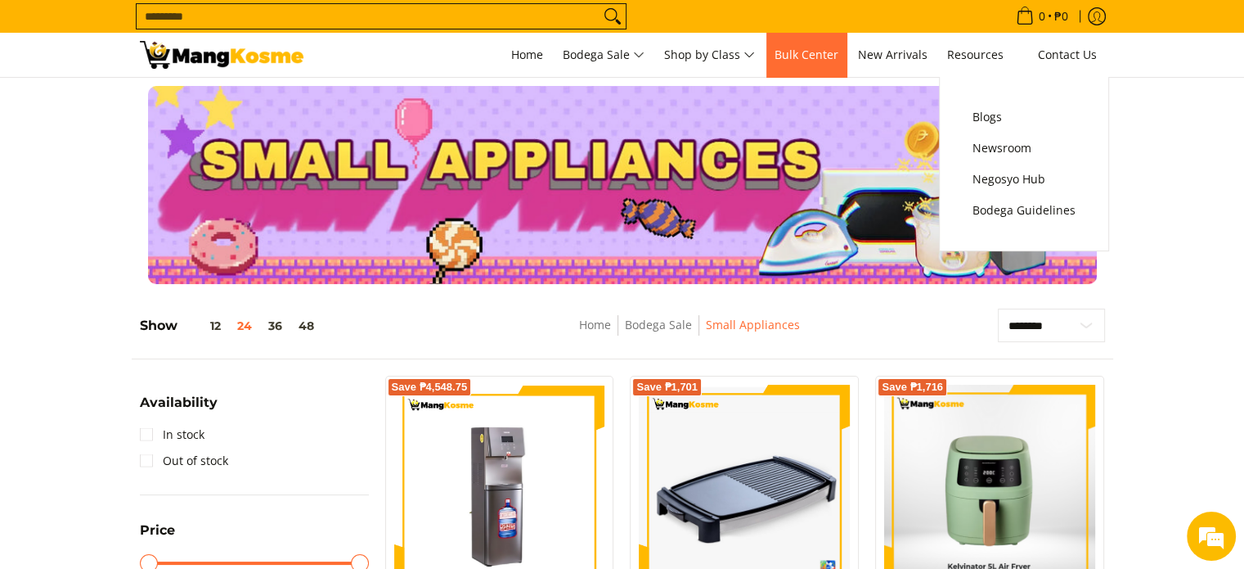
click at [847, 54] on link "Bulk Center" at bounding box center [807, 55] width 80 height 44
